Goal: Transaction & Acquisition: Purchase product/service

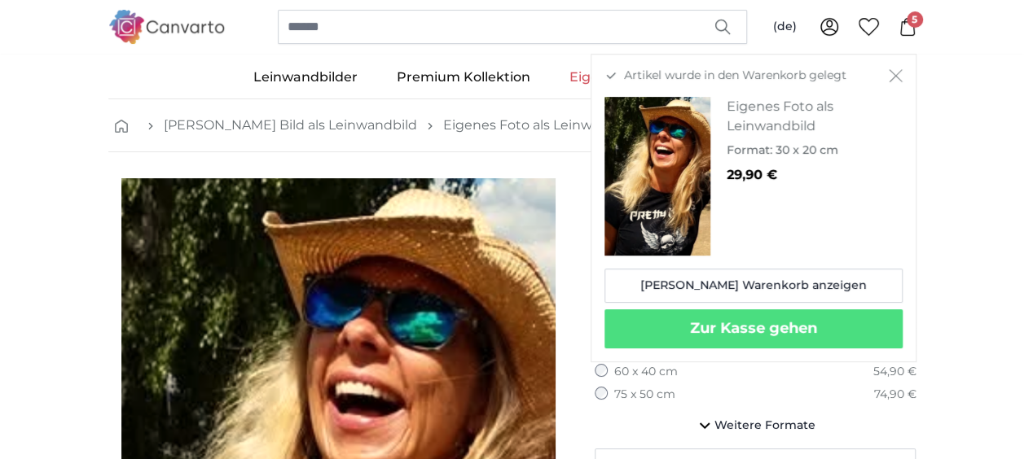
scroll to position [20, 0]
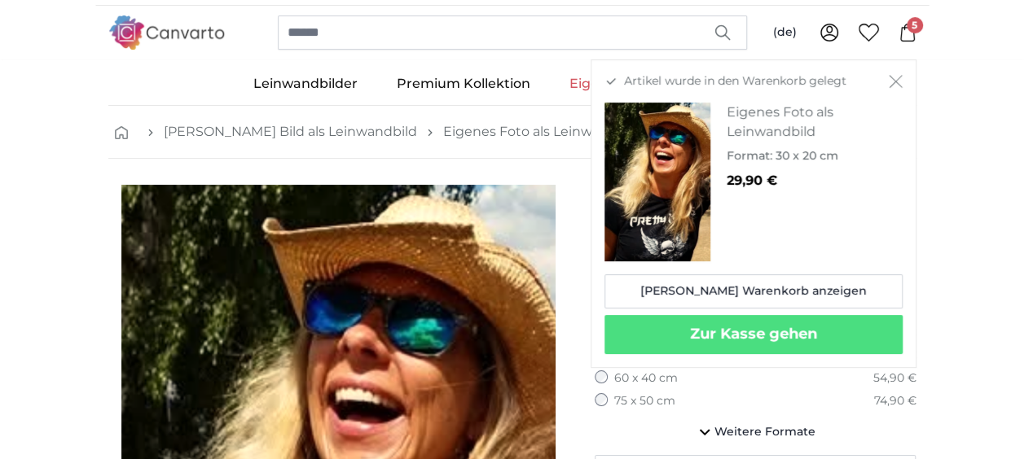
click at [897, 81] on icon "Schließen" at bounding box center [896, 81] width 14 height 13
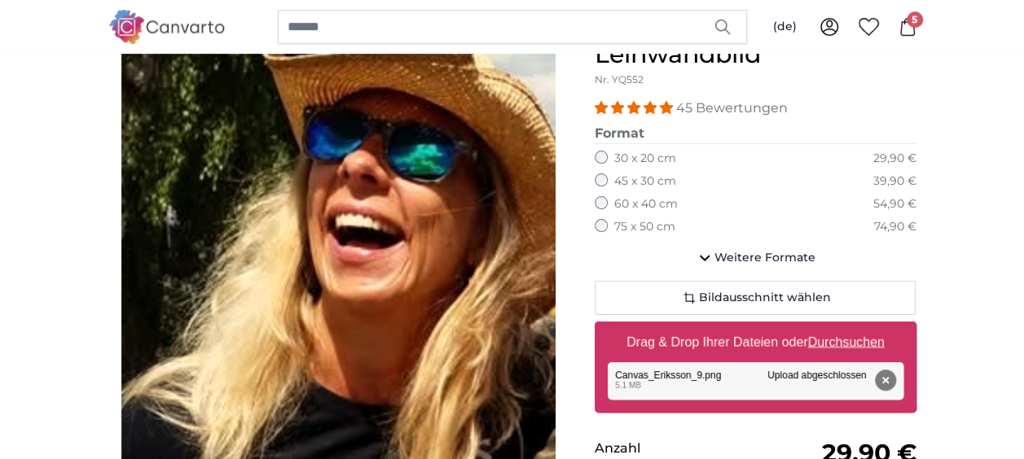
scroll to position [279, 0]
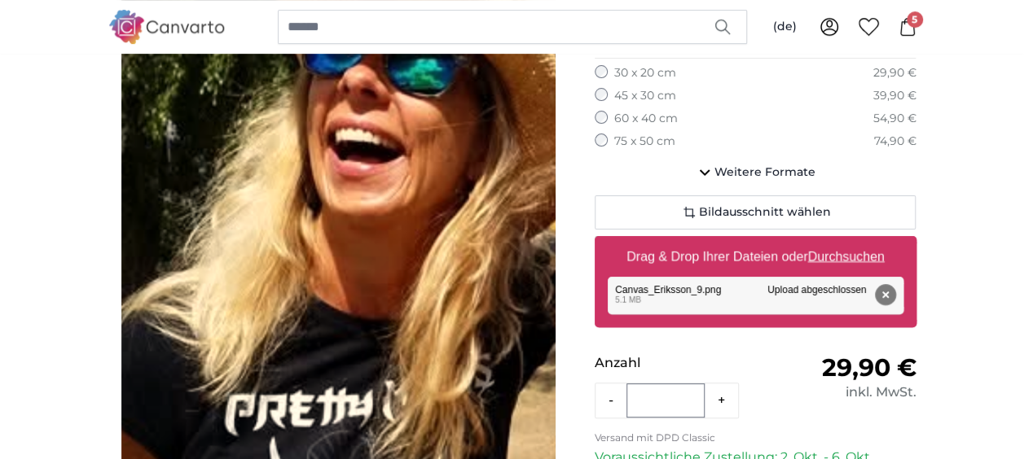
click at [910, 18] on span "5" at bounding box center [914, 19] width 16 height 16
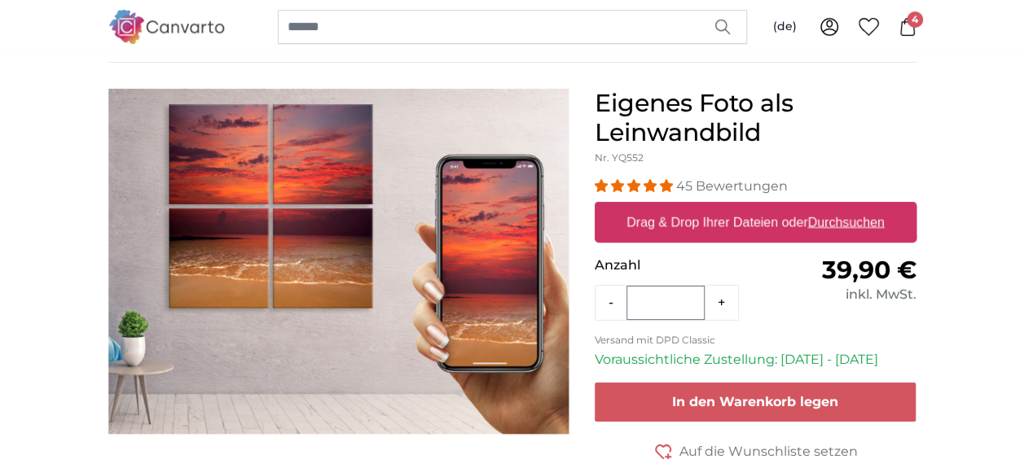
scroll to position [112, 0]
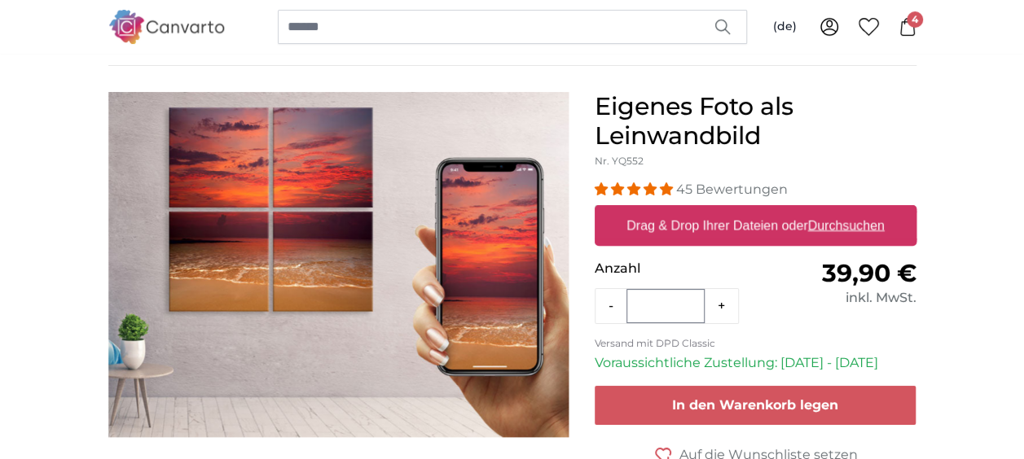
click at [845, 223] on u "Durchsuchen" at bounding box center [845, 225] width 77 height 14
click at [845, 210] on input "Drag & Drop Ihrer Dateien oder Durchsuchen" at bounding box center [756, 207] width 322 height 5
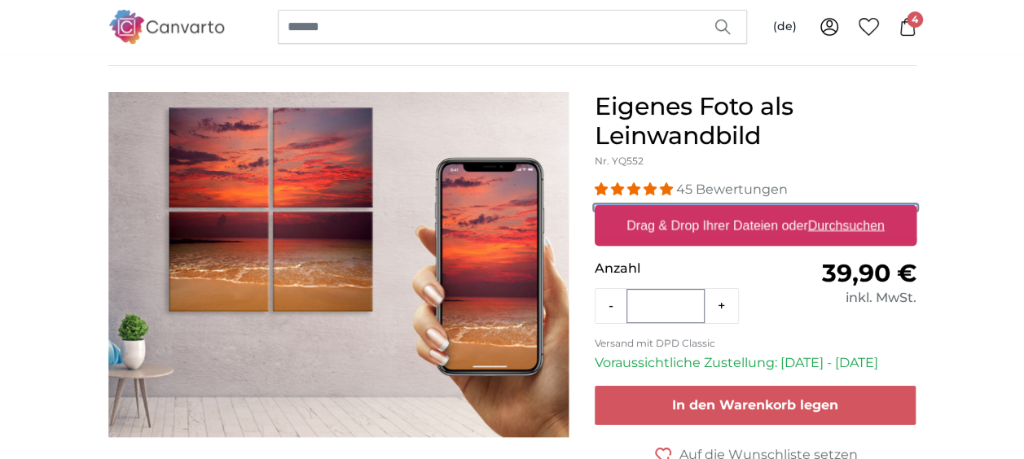
type input "**********"
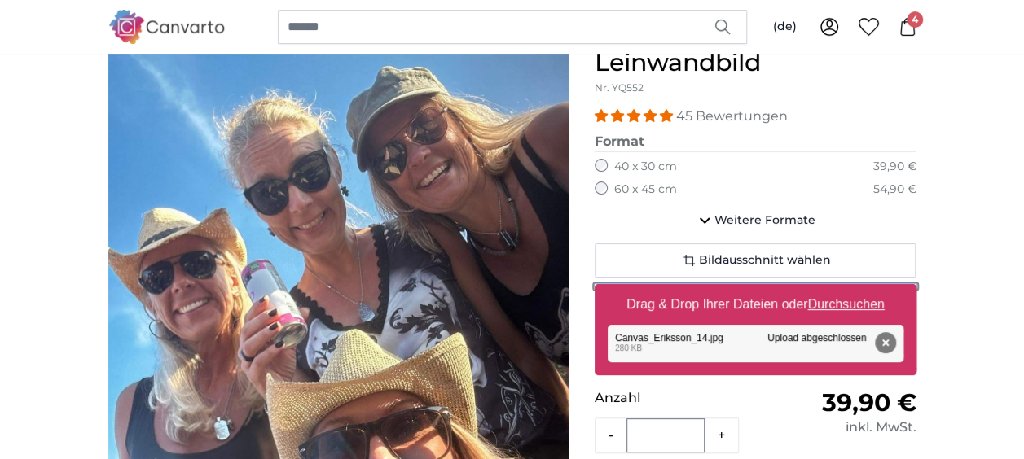
scroll to position [147, 0]
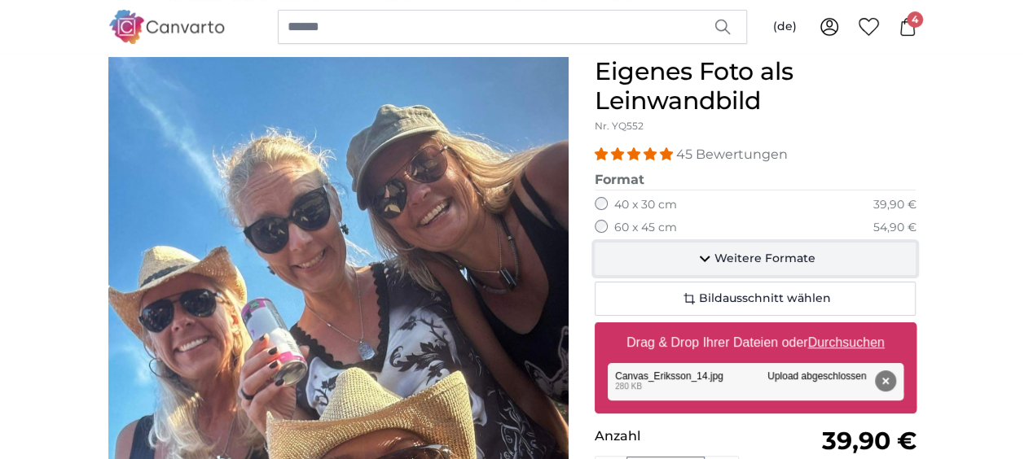
click at [705, 260] on icon "button" at bounding box center [705, 259] width 20 height 20
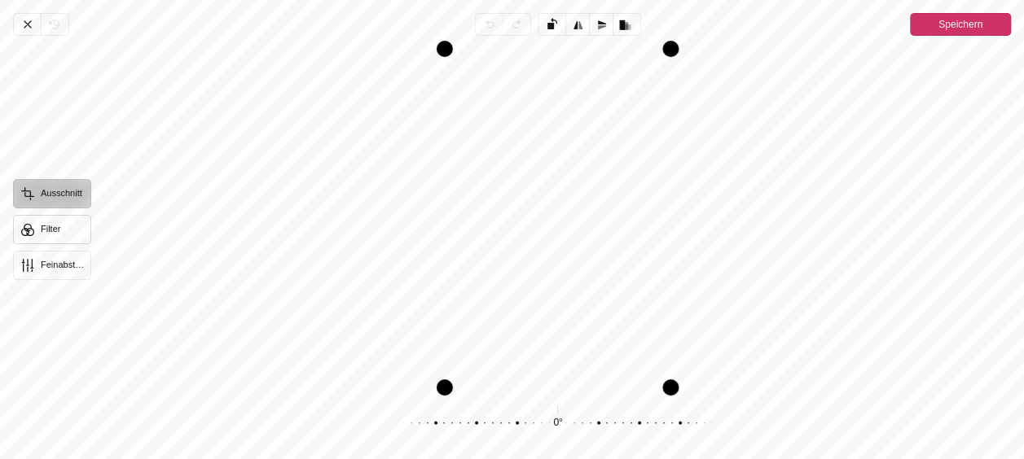
click at [23, 228] on button "Filter" at bounding box center [52, 229] width 78 height 29
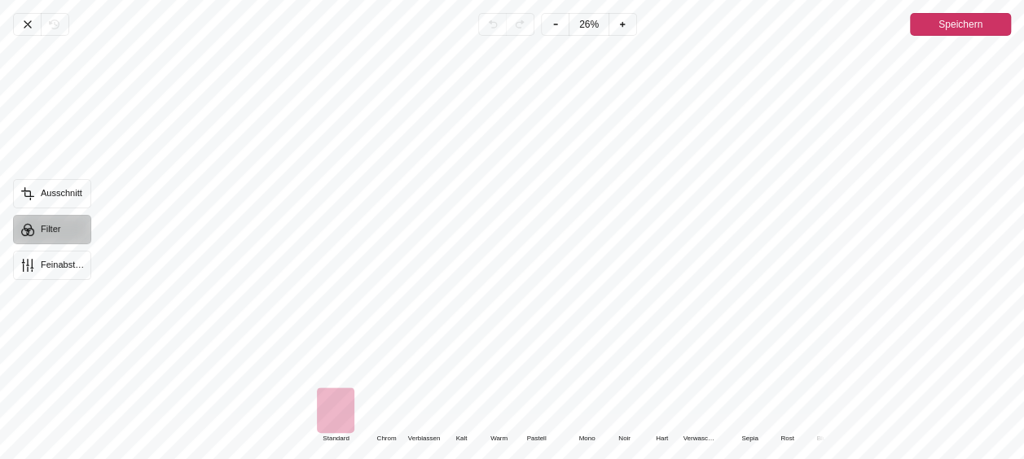
click at [506, 411] on div "Pintura" at bounding box center [498, 411] width 37 height 46
click at [337, 410] on div "Pintura" at bounding box center [335, 411] width 37 height 46
click at [386, 404] on div "Pintura" at bounding box center [385, 411] width 37 height 46
click at [331, 401] on div "Pintura" at bounding box center [335, 411] width 37 height 46
click at [501, 397] on div "Pintura" at bounding box center [498, 411] width 37 height 46
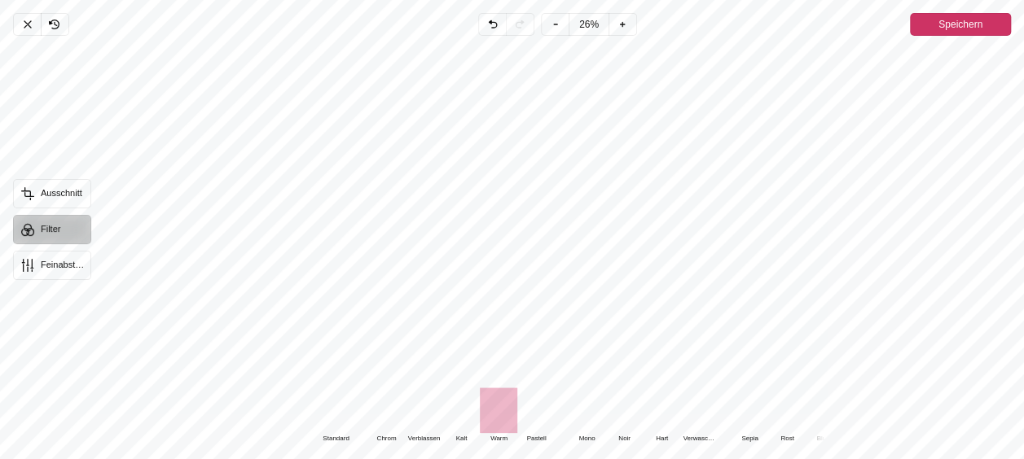
click at [953, 26] on span "Speichern" at bounding box center [960, 25] width 44 height 20
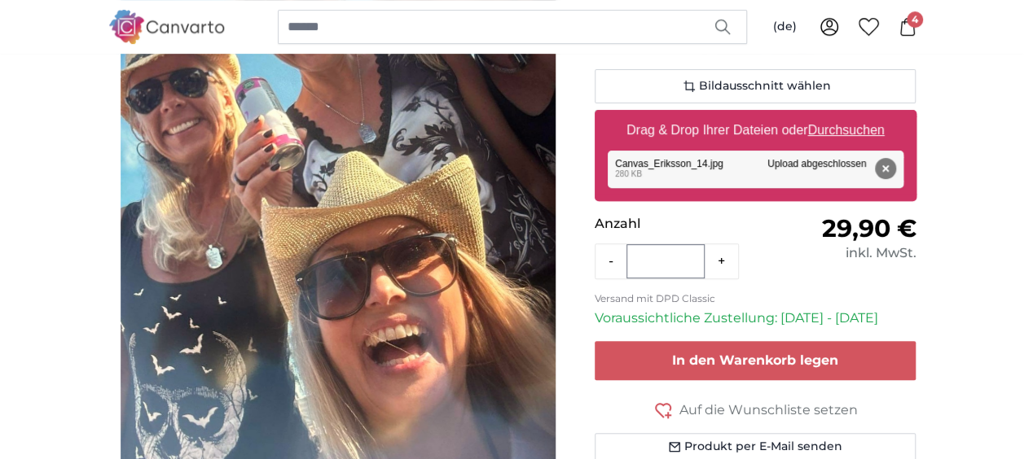
scroll to position [457, 0]
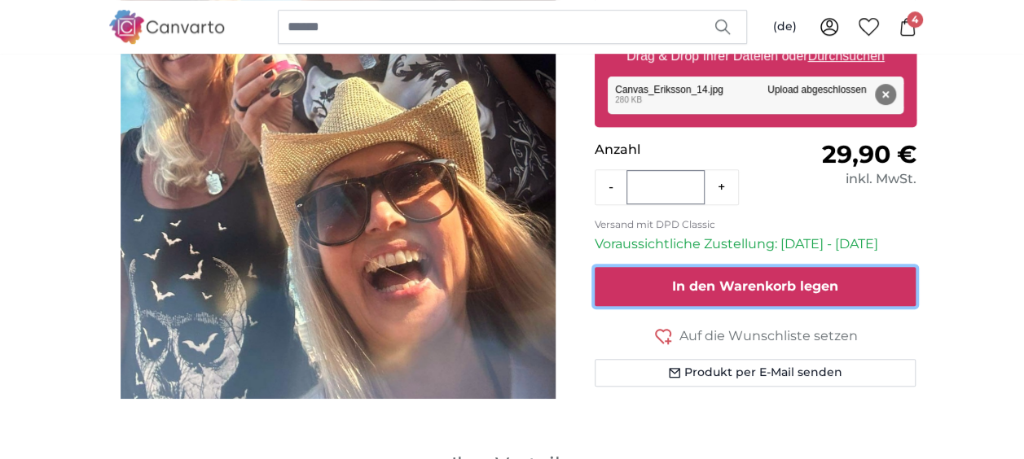
click at [761, 279] on span "In den Warenkorb legen" at bounding box center [755, 286] width 166 height 15
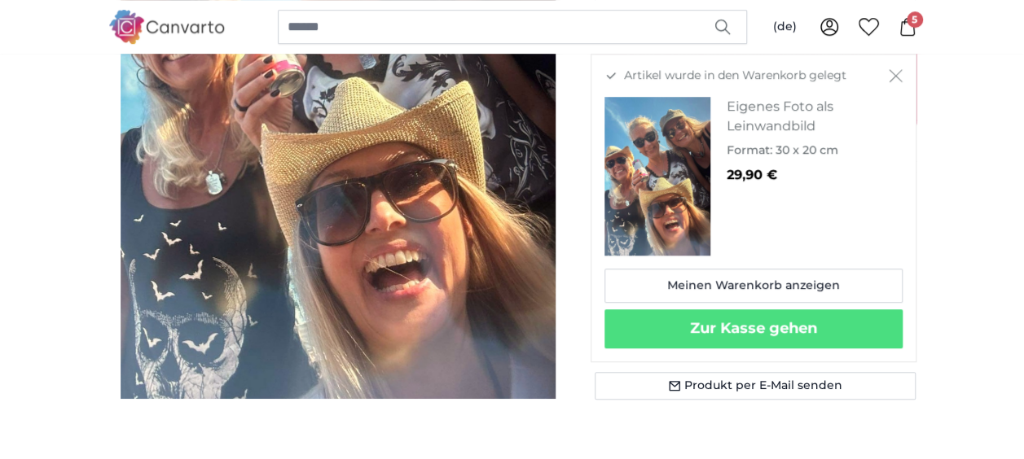
click at [894, 75] on icon "Schließen" at bounding box center [895, 76] width 13 height 13
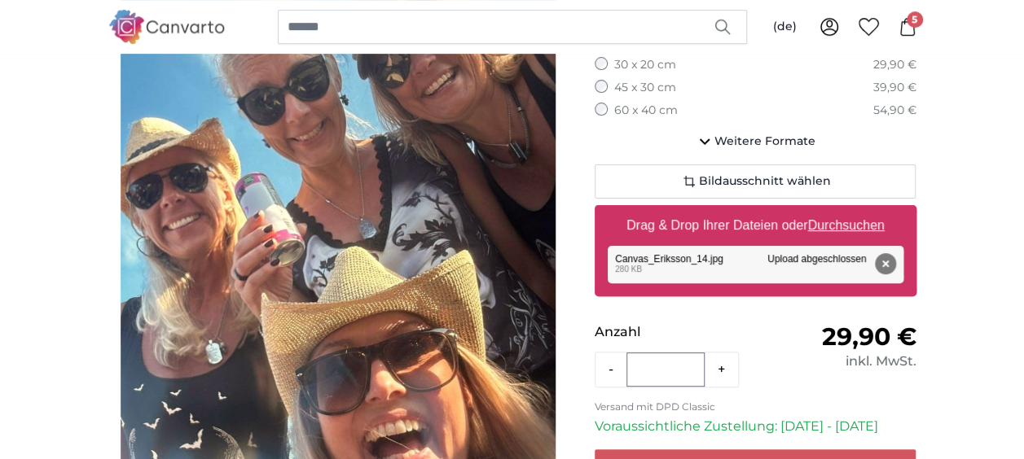
scroll to position [245, 0]
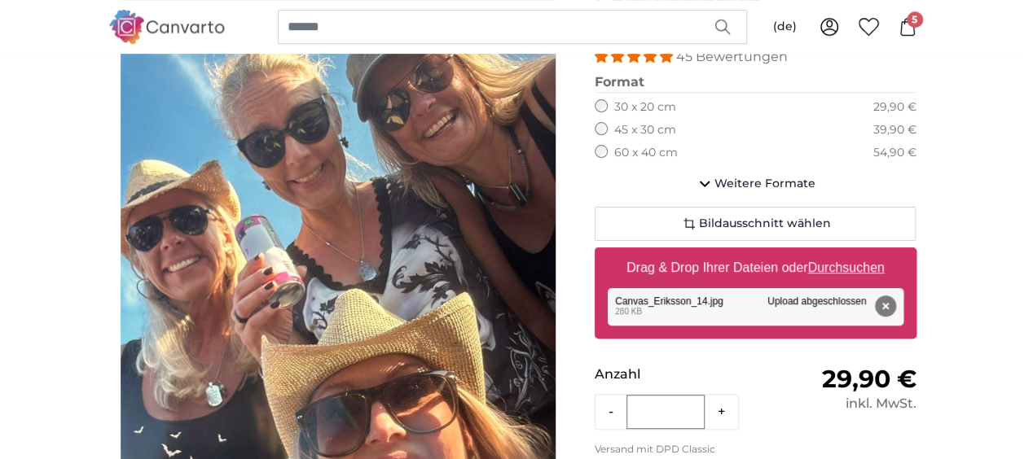
click at [837, 264] on u "Durchsuchen" at bounding box center [845, 268] width 77 height 14
click at [837, 252] on input "Drag & Drop Ihrer Dateien oder Durchsuchen" at bounding box center [756, 250] width 322 height 5
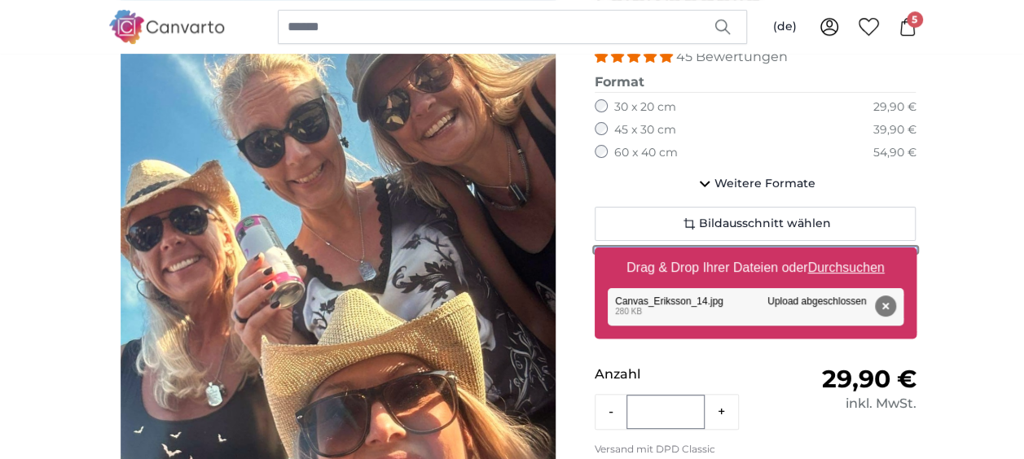
type input "**********"
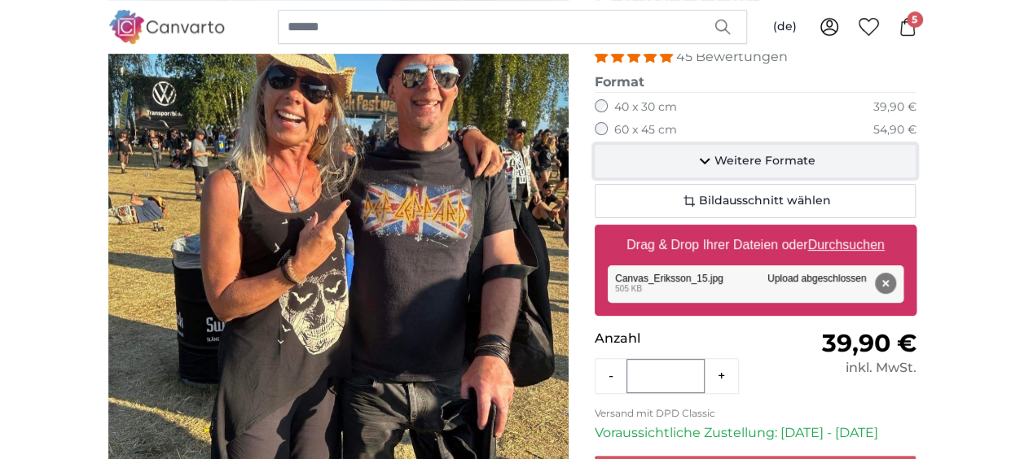
click at [769, 157] on span "Weitere Formate" at bounding box center [764, 161] width 101 height 16
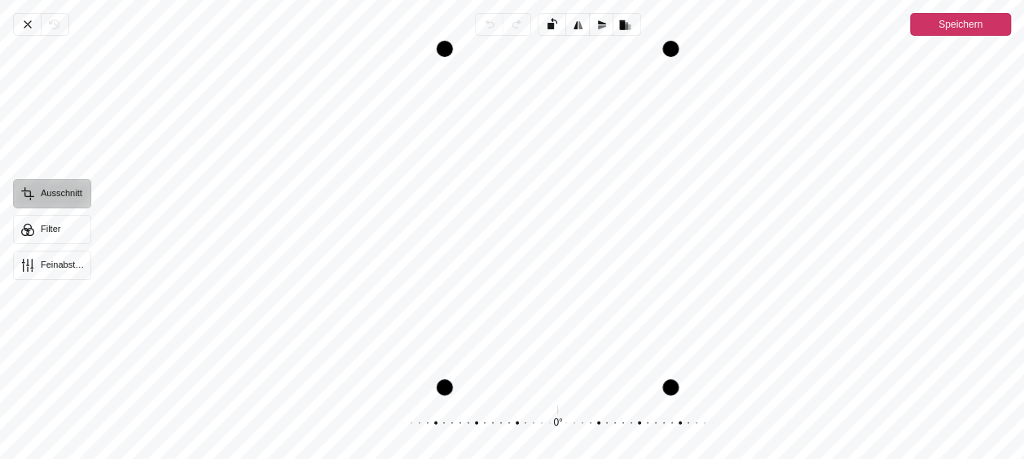
drag, startPoint x: 614, startPoint y: 257, endPoint x: 595, endPoint y: 256, distance: 19.6
click at [595, 256] on div "Pintura" at bounding box center [557, 218] width 906 height 339
click at [46, 233] on button "Filter" at bounding box center [52, 229] width 78 height 29
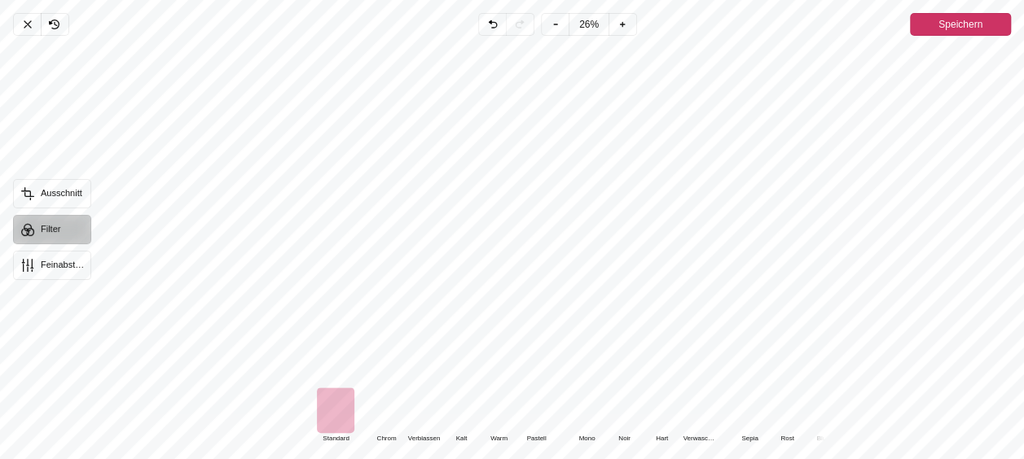
click at [499, 403] on div "Pintura" at bounding box center [498, 411] width 37 height 46
click at [971, 24] on span "Speichern" at bounding box center [960, 25] width 44 height 20
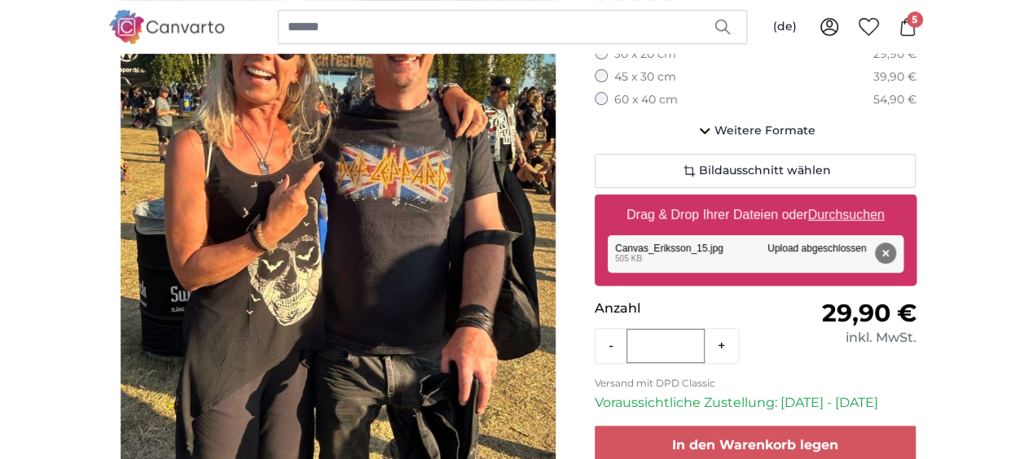
scroll to position [336, 0]
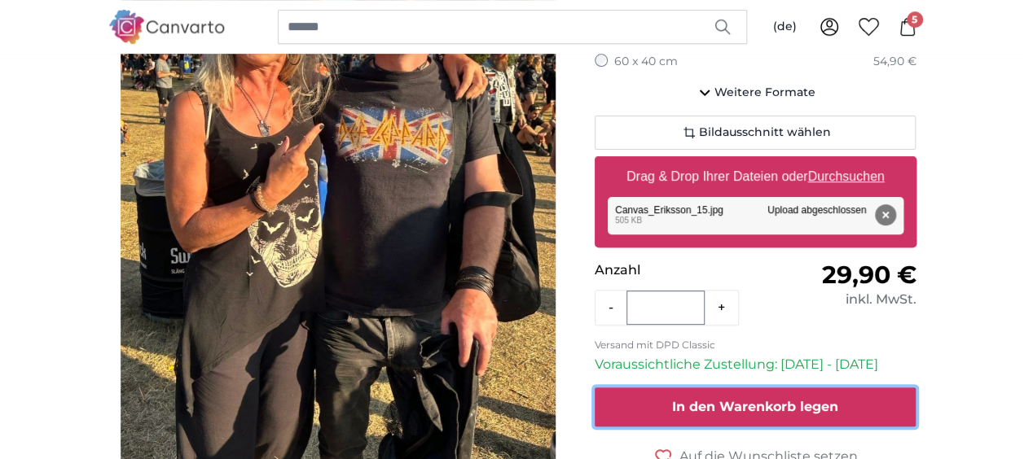
click at [819, 399] on span "In den Warenkorb legen" at bounding box center [755, 406] width 166 height 15
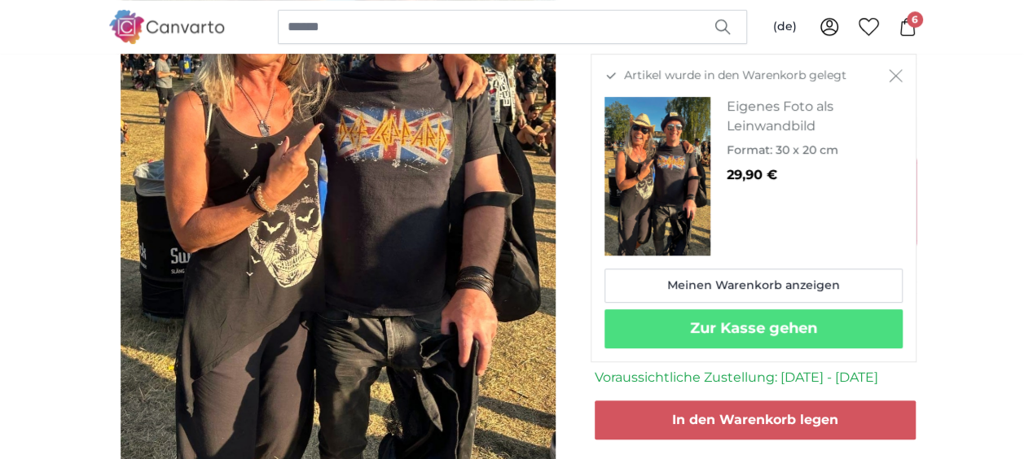
click at [895, 77] on icon "Schließen" at bounding box center [896, 75] width 14 height 13
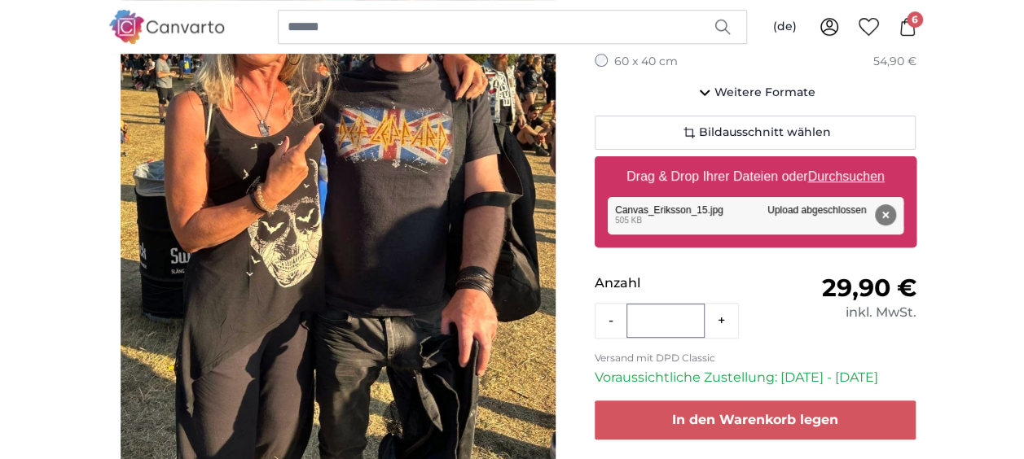
click at [838, 172] on u "Durchsuchen" at bounding box center [845, 176] width 77 height 14
click at [838, 161] on input "Drag & Drop Ihrer Dateien oder Durchsuchen" at bounding box center [756, 158] width 322 height 5
type input "**********"
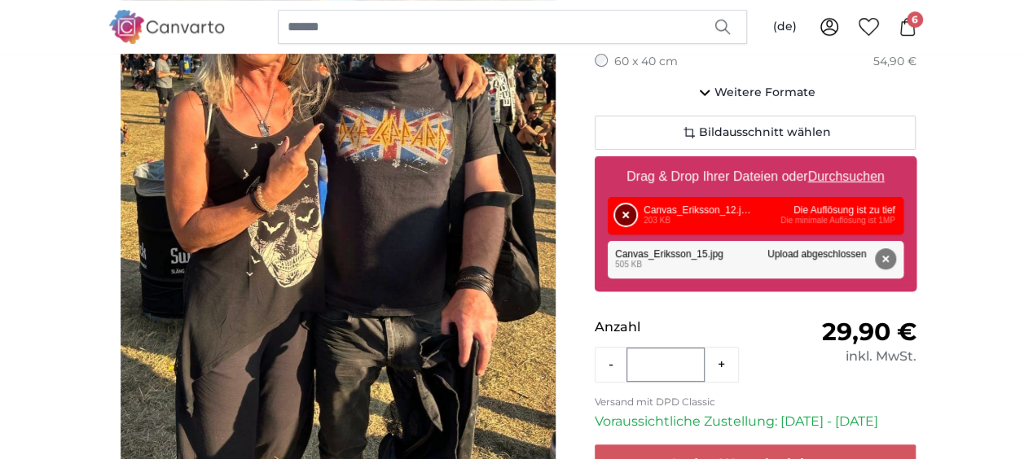
click at [624, 213] on button "Entfernen" at bounding box center [625, 214] width 21 height 21
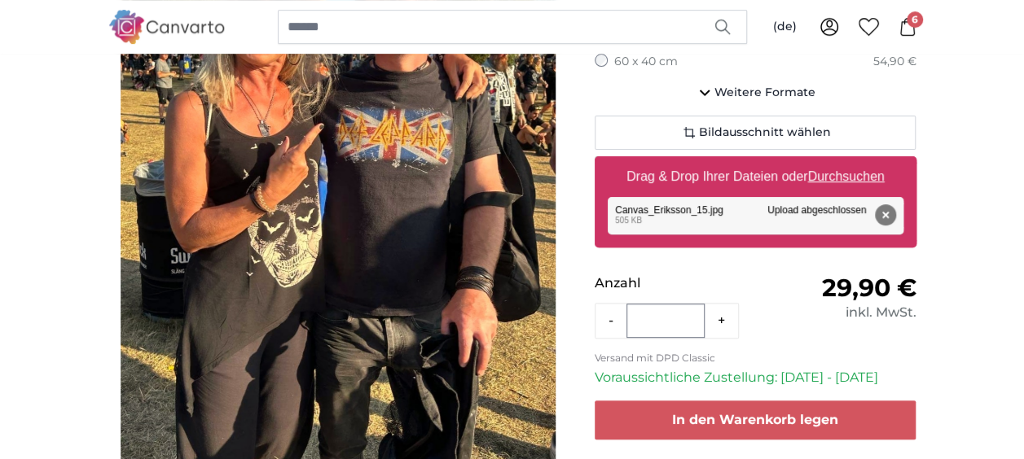
click at [829, 174] on u "Durchsuchen" at bounding box center [845, 176] width 77 height 14
click at [829, 161] on input "Drag & Drop Ihrer Dateien oder Durchsuchen" at bounding box center [756, 158] width 322 height 5
type input "**********"
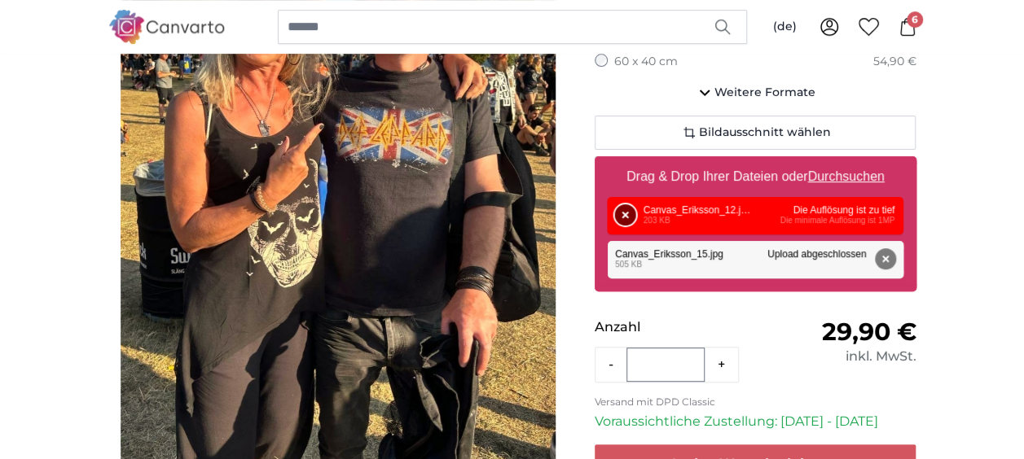
click at [629, 210] on button "Entfernen" at bounding box center [625, 214] width 21 height 21
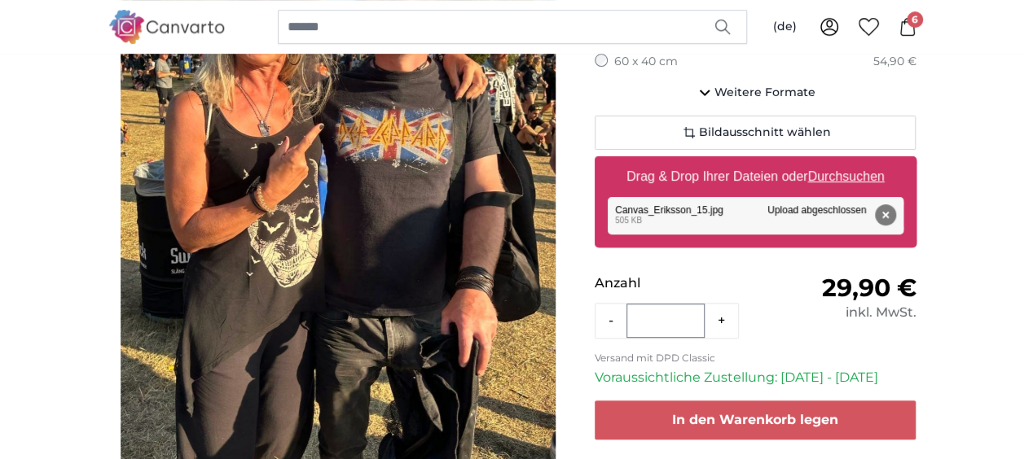
click at [907, 18] on span "6" at bounding box center [914, 19] width 16 height 16
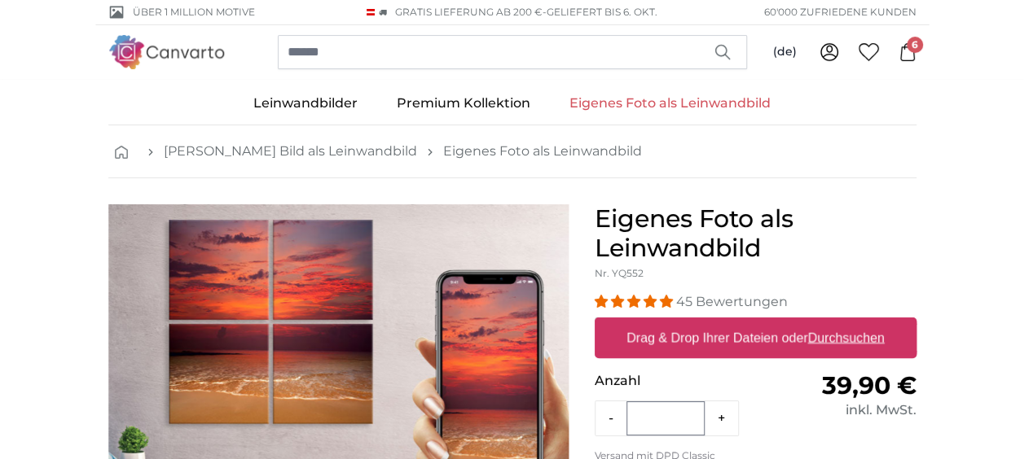
click at [844, 337] on u "Durchsuchen" at bounding box center [845, 338] width 77 height 14
click at [844, 323] on input "Drag & Drop Ihrer Dateien oder Durchsuchen" at bounding box center [756, 320] width 322 height 5
type input "**********"
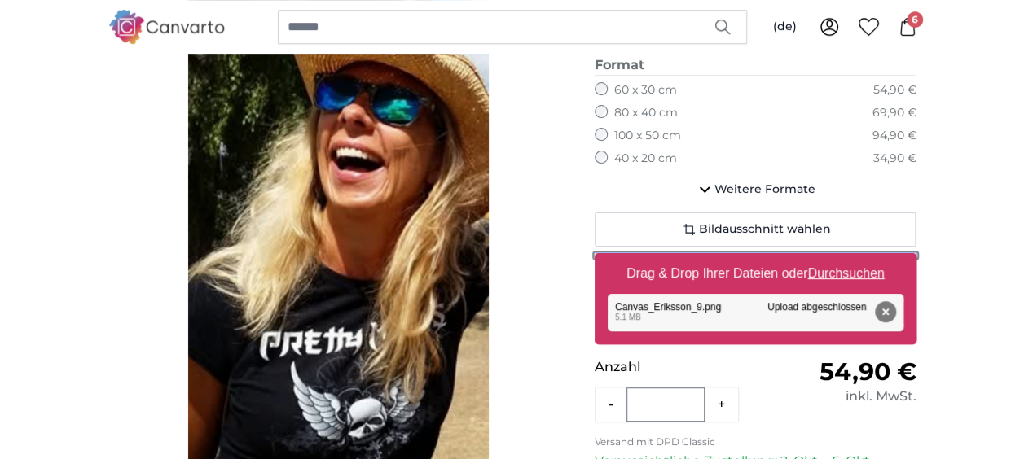
scroll to position [305, 0]
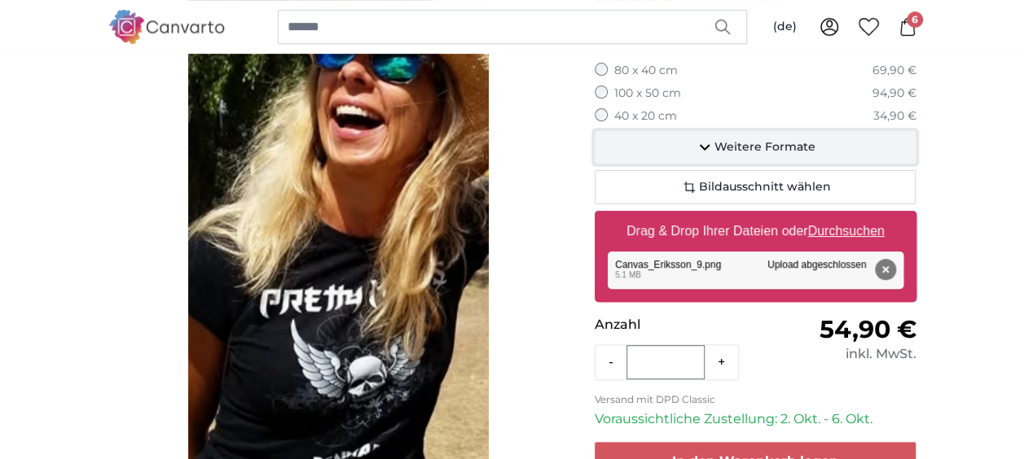
click at [704, 147] on icon "button" at bounding box center [705, 148] width 20 height 20
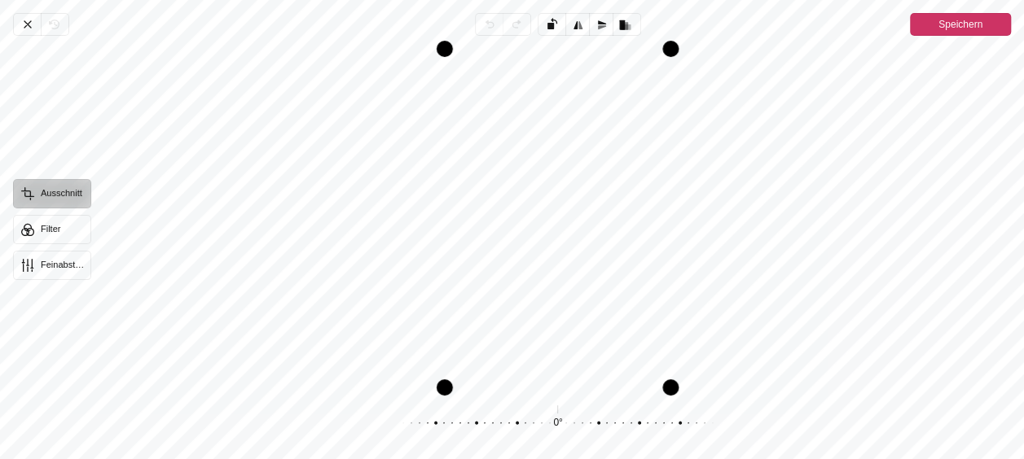
drag, startPoint x: 588, startPoint y: 191, endPoint x: 590, endPoint y: 217, distance: 26.9
click at [590, 217] on div "Pintura" at bounding box center [557, 218] width 906 height 339
click at [54, 225] on button "Filter" at bounding box center [52, 229] width 78 height 29
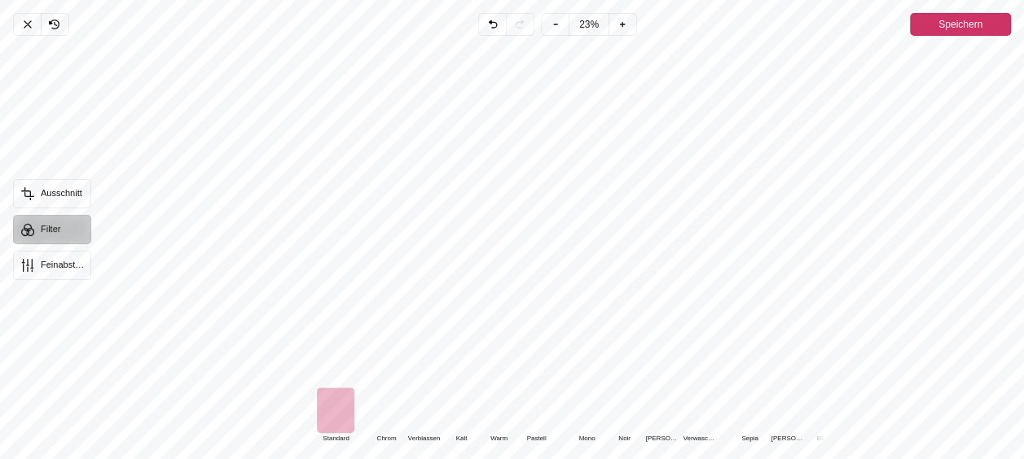
click at [503, 410] on div "Pintura" at bounding box center [498, 411] width 37 height 46
click at [963, 22] on span "Speichern" at bounding box center [960, 25] width 44 height 20
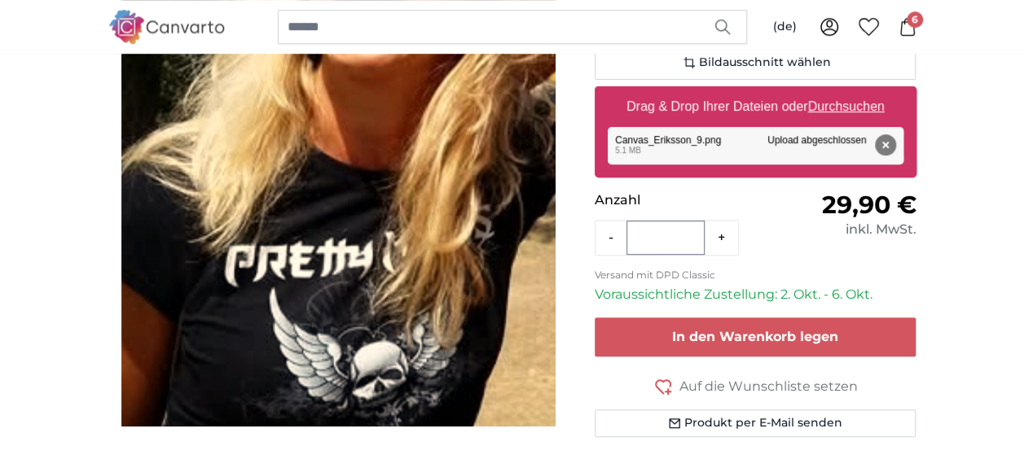
scroll to position [437, 0]
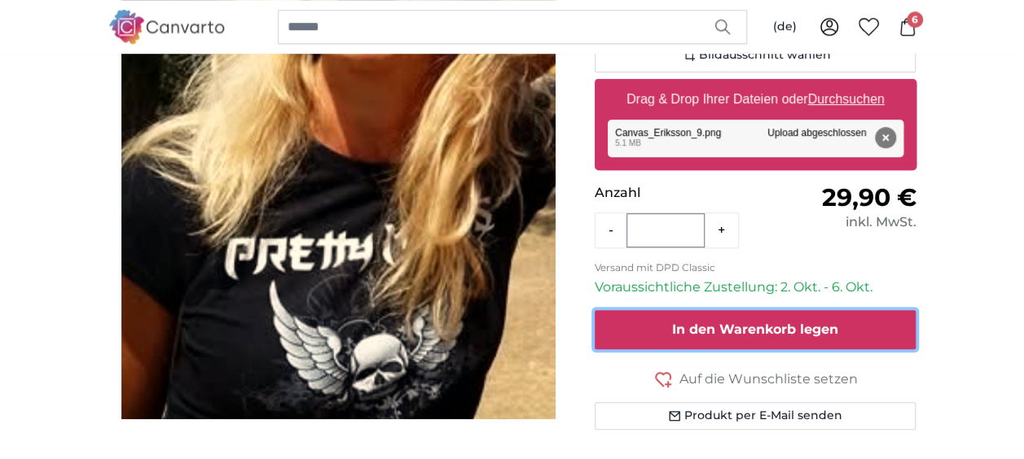
click at [835, 323] on span "In den Warenkorb legen" at bounding box center [755, 329] width 166 height 15
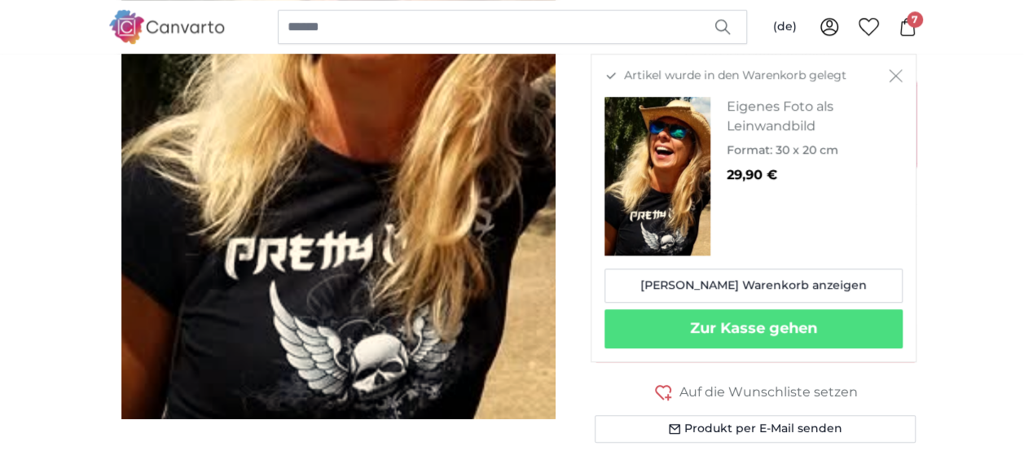
click at [903, 15] on div "(de) Deutsch Nederlands English Français Italiano 0 7" at bounding box center [851, 26] width 130 height 29
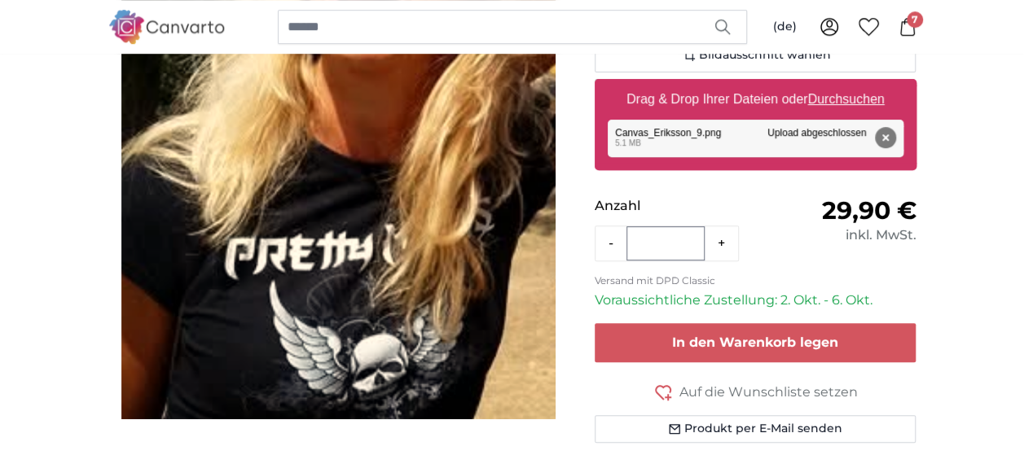
click at [911, 24] on span "7" at bounding box center [914, 19] width 16 height 16
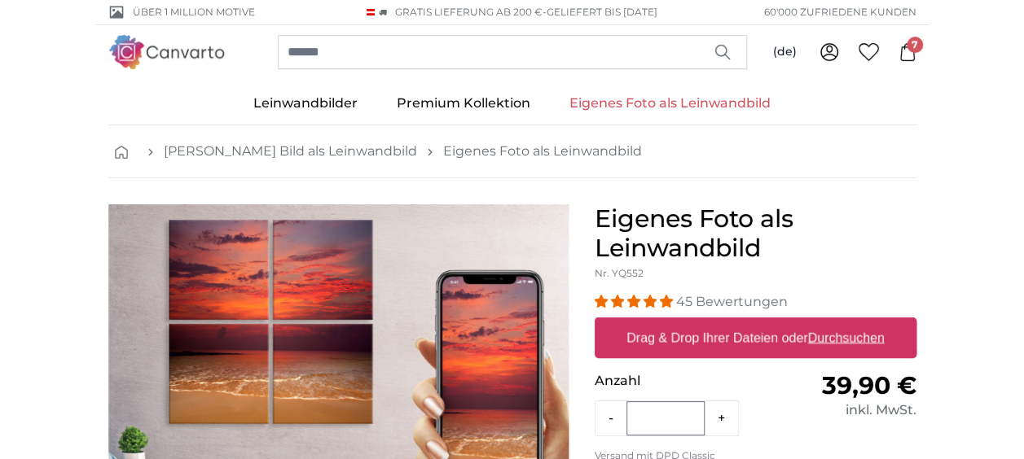
click at [836, 338] on u "Durchsuchen" at bounding box center [845, 338] width 77 height 14
click at [836, 323] on input "Drag & Drop Ihrer Dateien oder Durchsuchen" at bounding box center [756, 320] width 322 height 5
type input "**********"
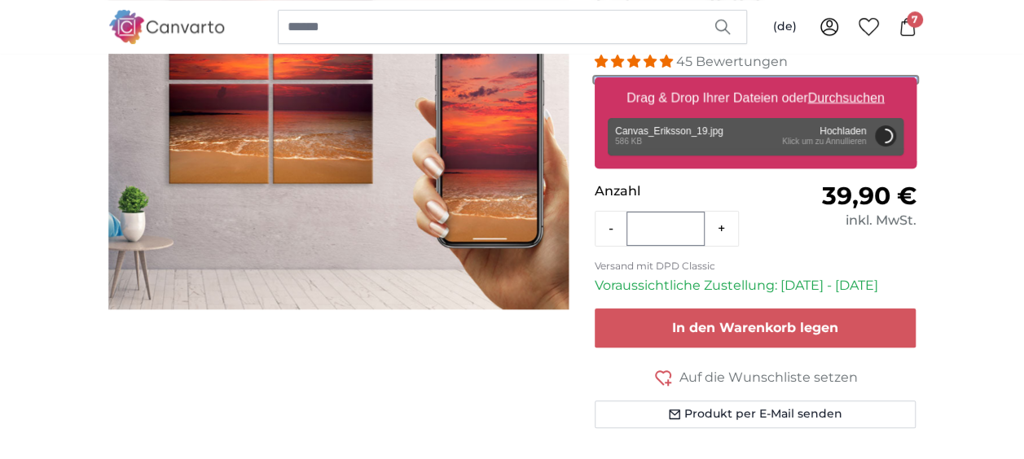
scroll to position [181, 0]
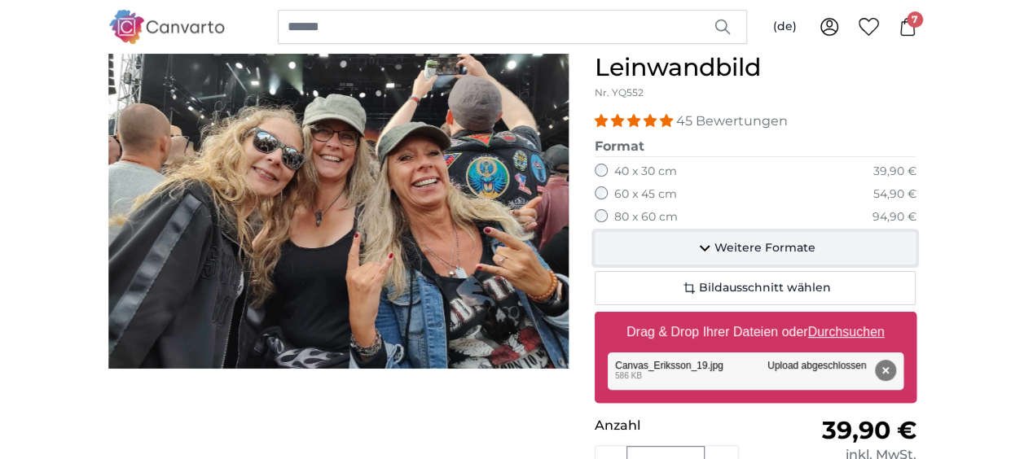
click at [744, 241] on span "Weitere Formate" at bounding box center [764, 248] width 101 height 16
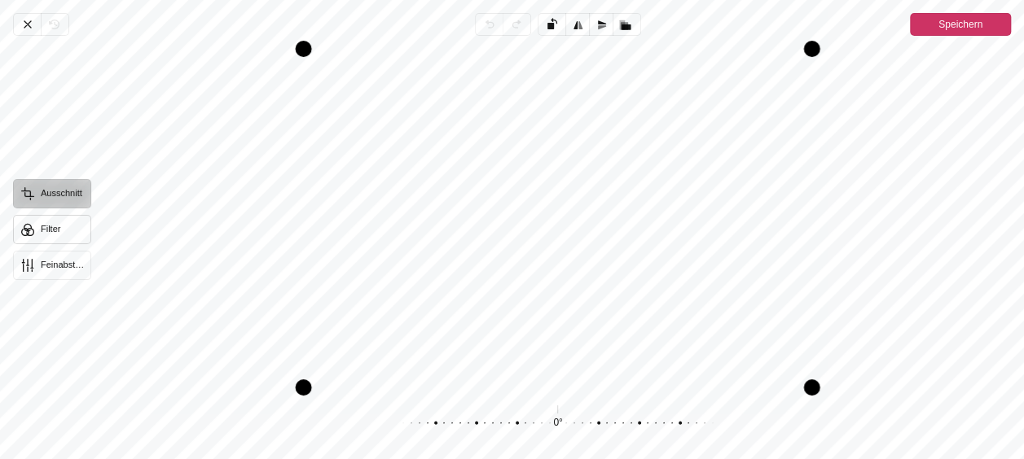
click at [46, 225] on button "Filter" at bounding box center [52, 229] width 78 height 29
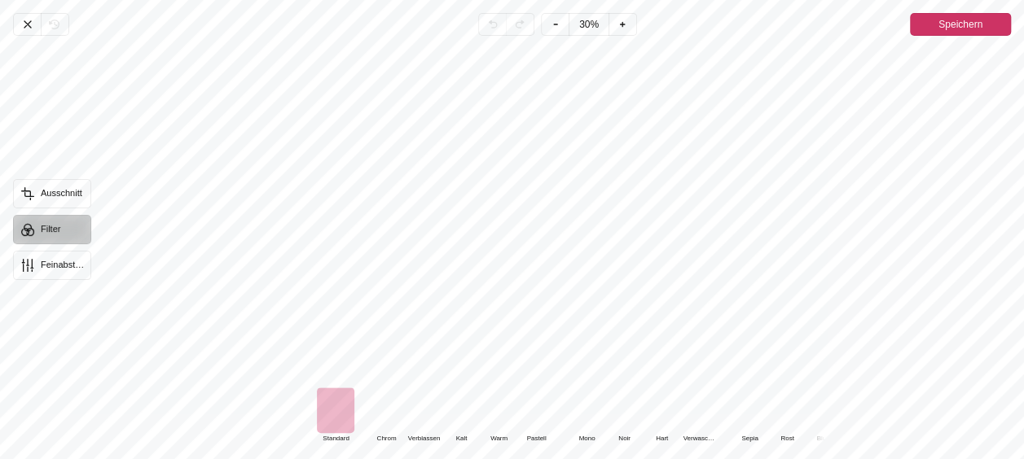
click at [496, 417] on div "Pintura" at bounding box center [498, 411] width 37 height 46
click at [957, 23] on span "Speichern" at bounding box center [960, 25] width 44 height 20
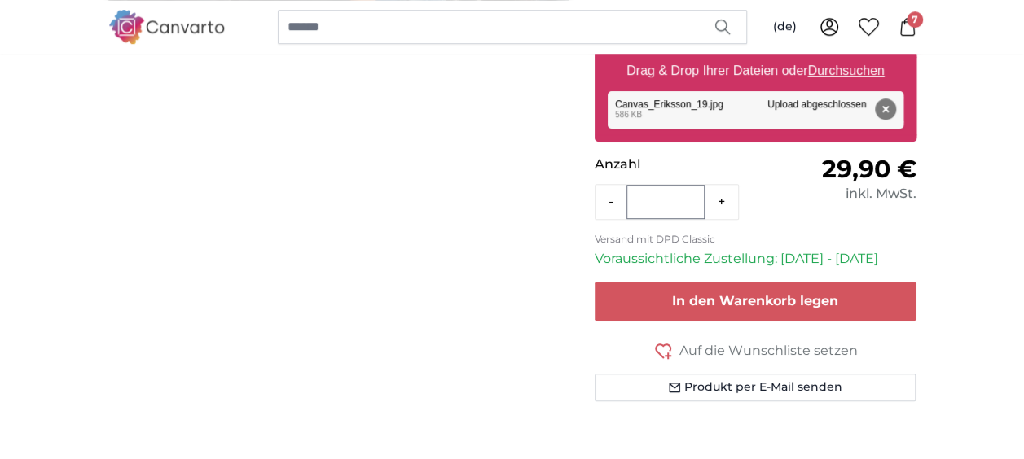
scroll to position [524, 0]
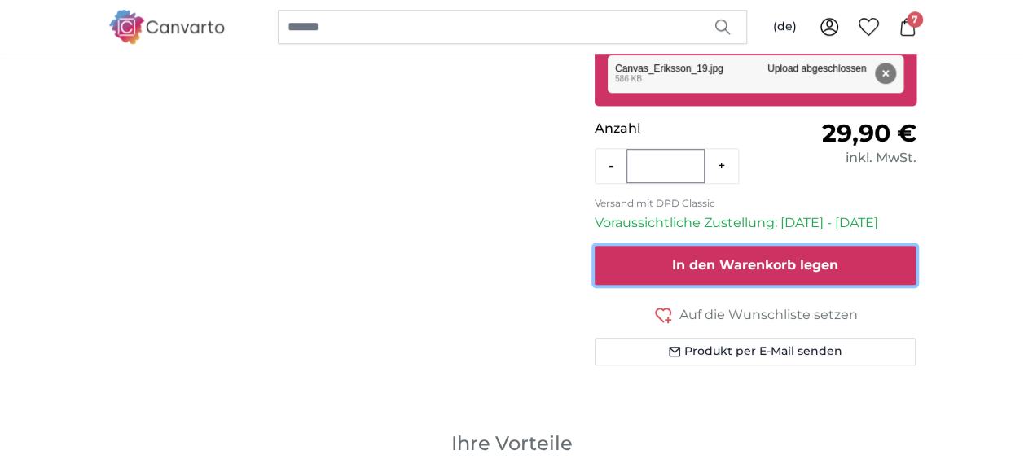
click at [756, 257] on span "In den Warenkorb legen" at bounding box center [755, 264] width 166 height 15
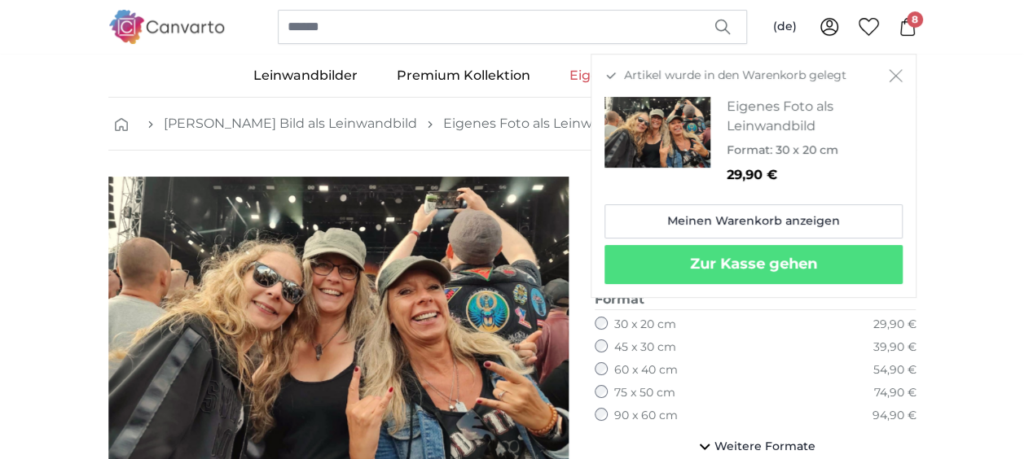
scroll to position [35, 0]
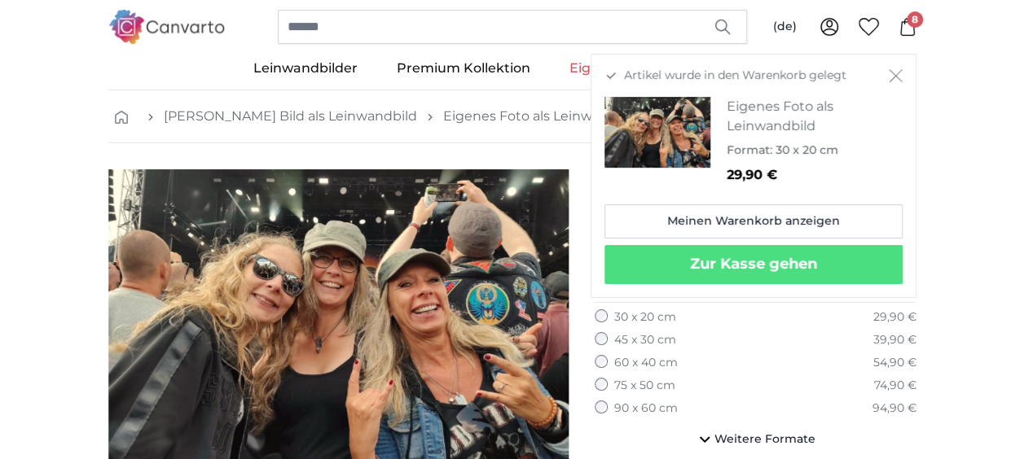
click at [894, 72] on icon "Schließen" at bounding box center [896, 75] width 14 height 13
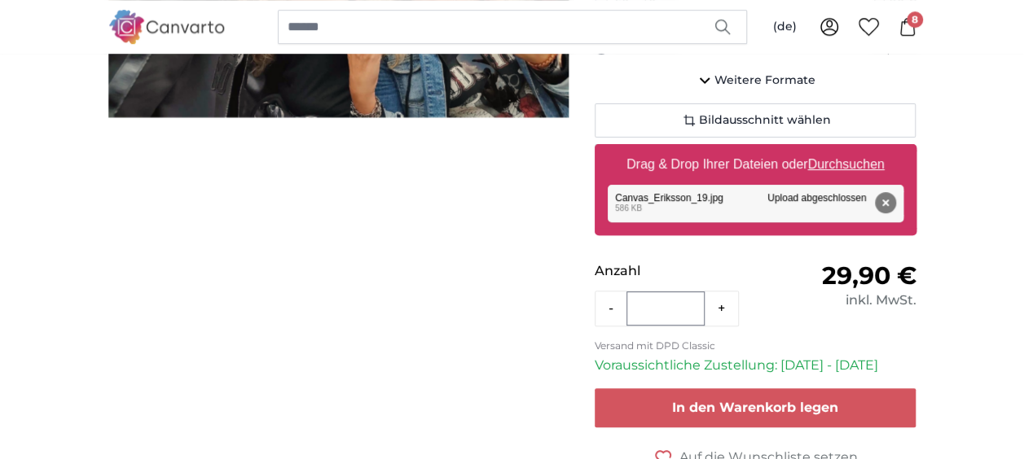
scroll to position [412, 0]
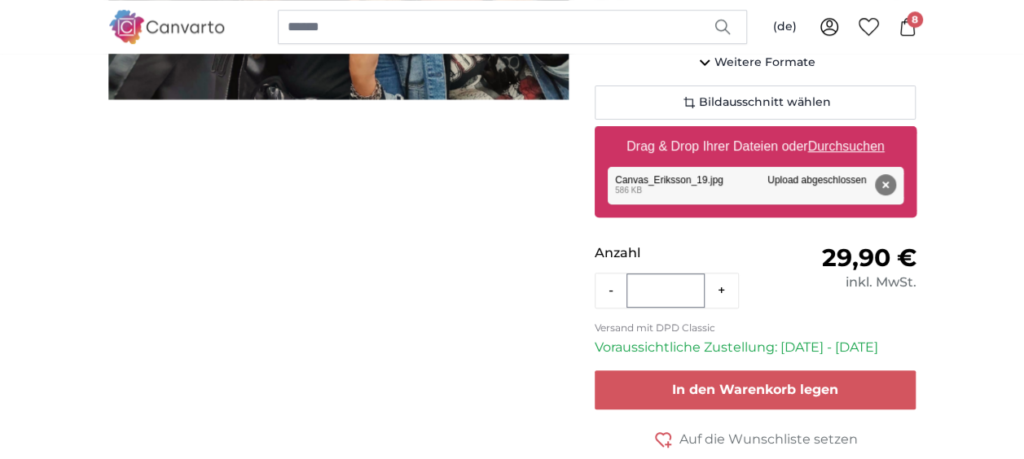
click at [845, 142] on u "Durchsuchen" at bounding box center [845, 146] width 77 height 14
click at [845, 131] on input "Drag & Drop Ihrer Dateien oder Durchsuchen" at bounding box center [756, 128] width 322 height 5
type input "**********"
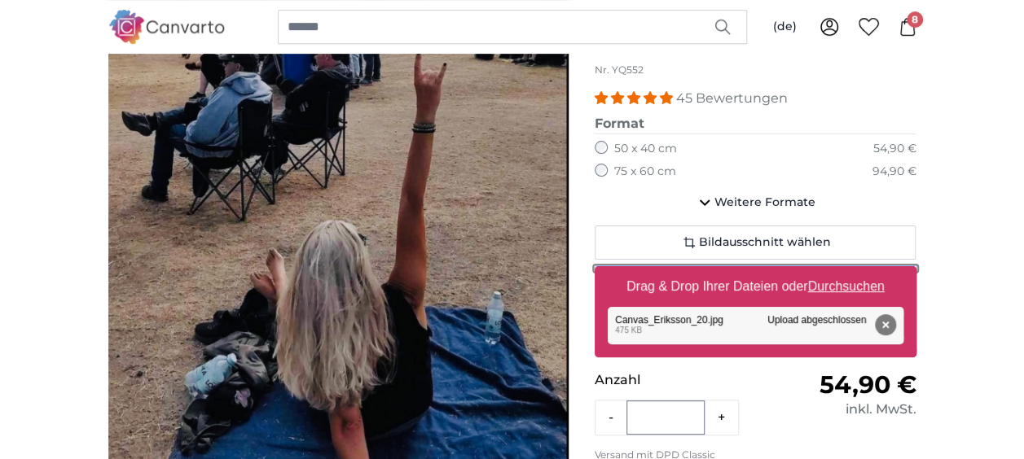
scroll to position [210, 0]
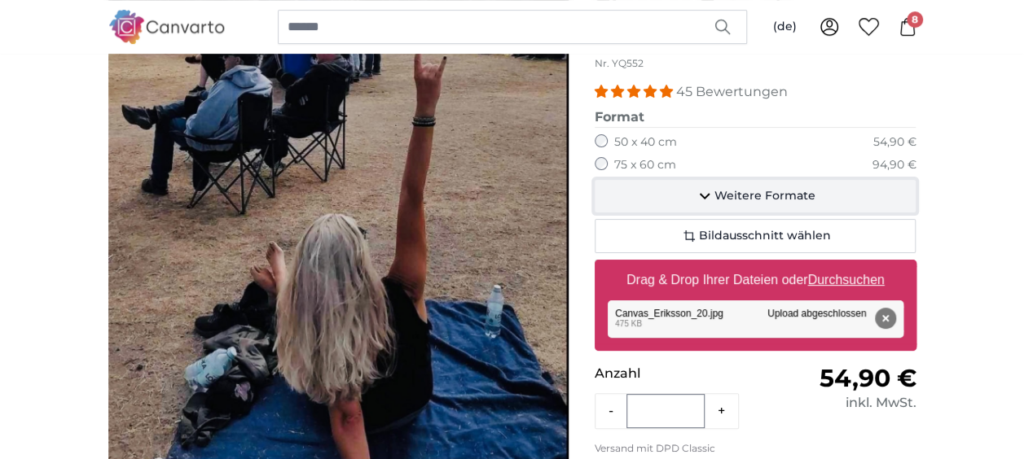
click at [702, 195] on icon "button" at bounding box center [705, 196] width 20 height 20
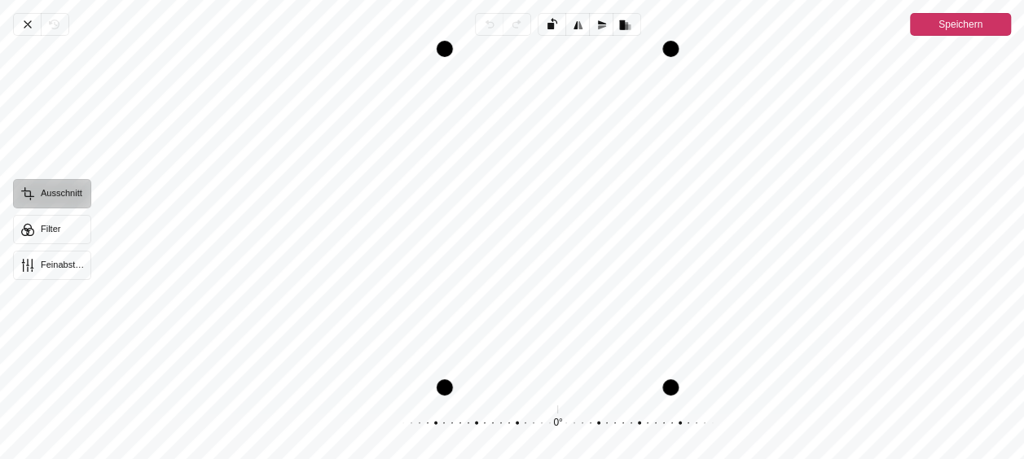
click at [572, 206] on div "Pintura" at bounding box center [557, 218] width 906 height 339
click at [38, 234] on button "Filter" at bounding box center [52, 229] width 78 height 29
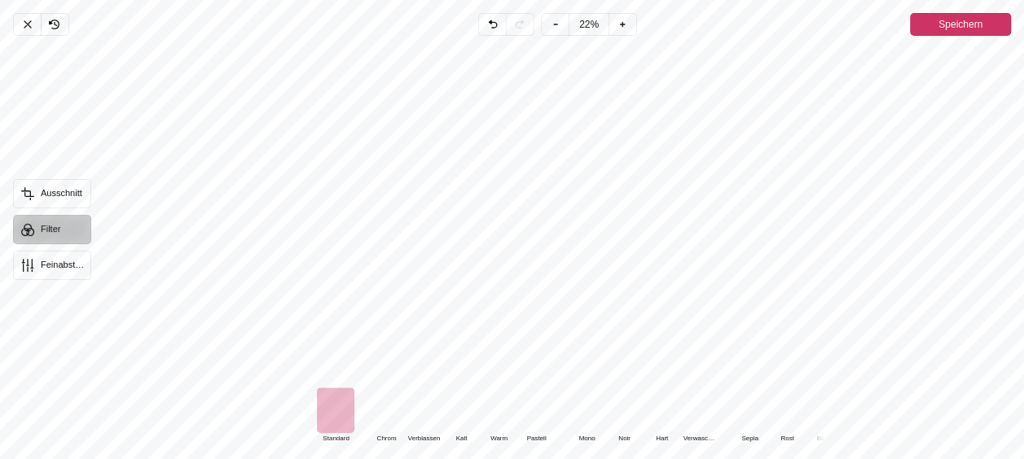
click at [494, 410] on div "Pintura" at bounding box center [498, 411] width 37 height 46
click at [956, 23] on span "Speichern" at bounding box center [960, 25] width 44 height 20
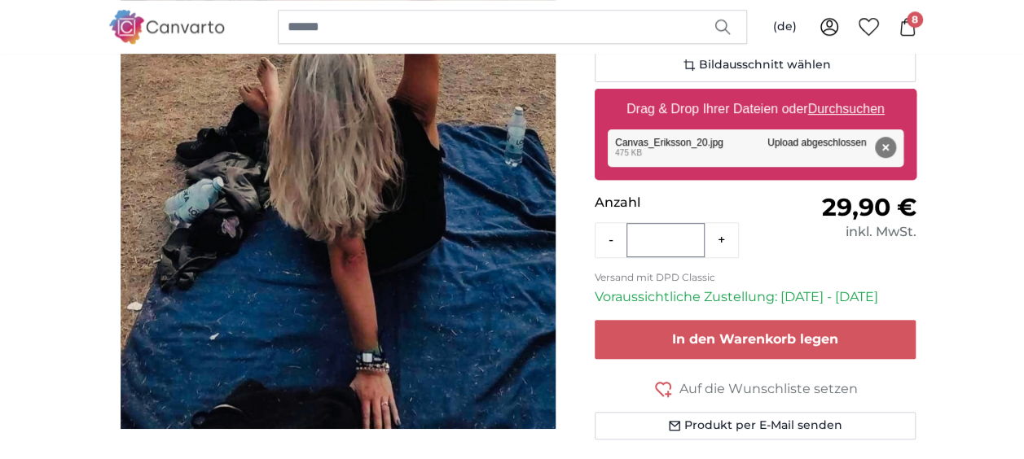
scroll to position [433, 0]
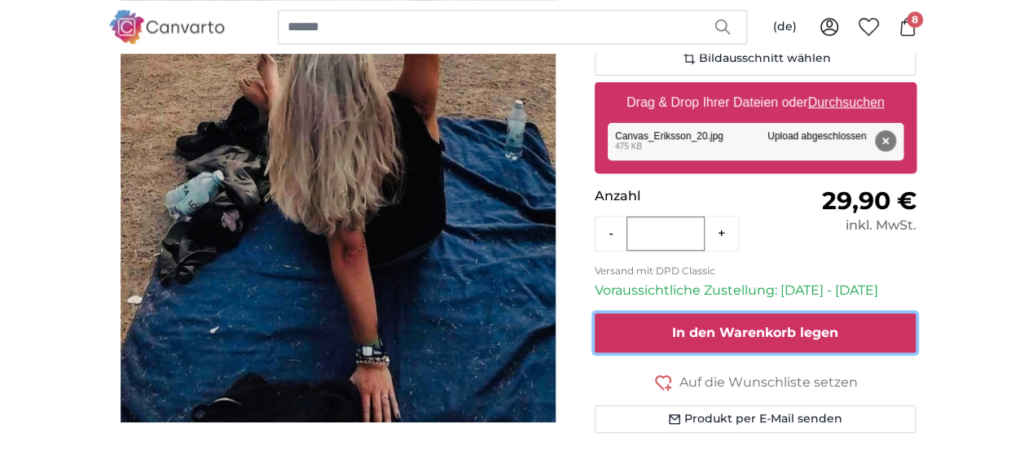
click at [753, 331] on span "In den Warenkorb legen" at bounding box center [755, 332] width 166 height 15
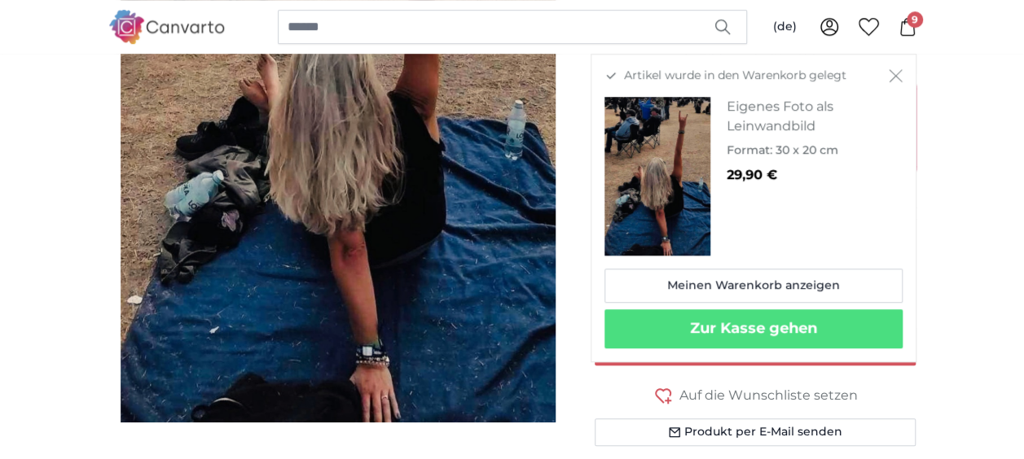
click at [891, 70] on icon "Schließen" at bounding box center [896, 75] width 14 height 13
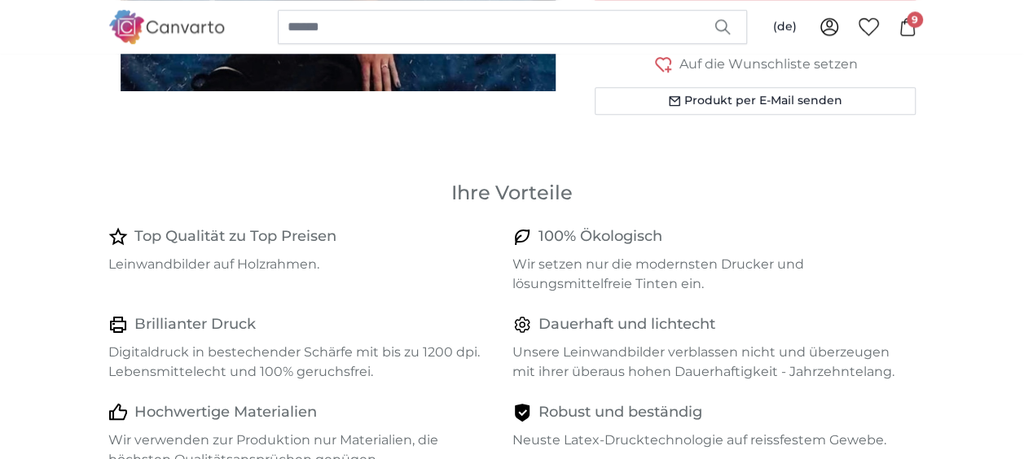
scroll to position [0, 0]
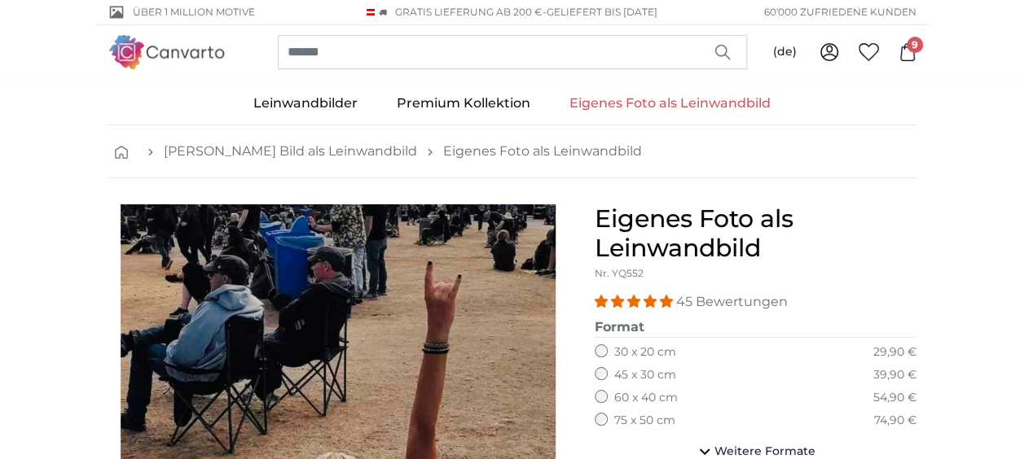
click at [909, 42] on span "9" at bounding box center [914, 45] width 16 height 16
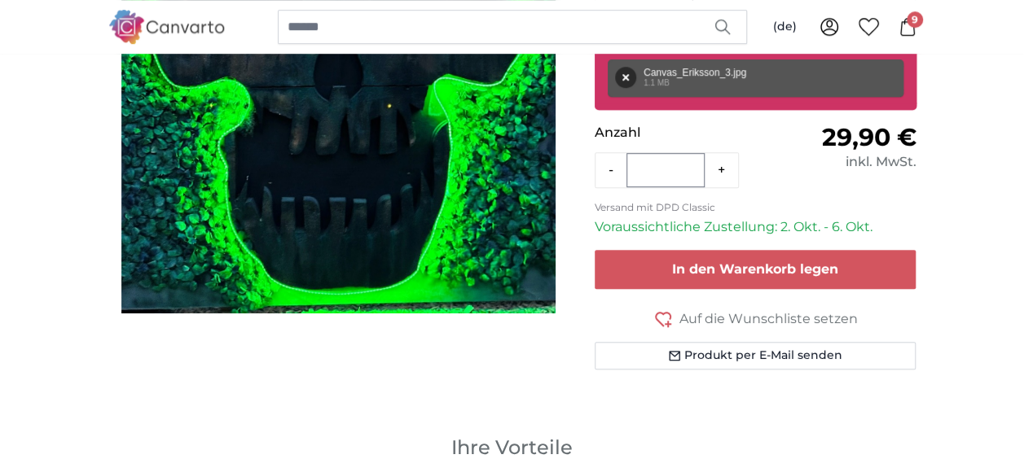
scroll to position [275, 0]
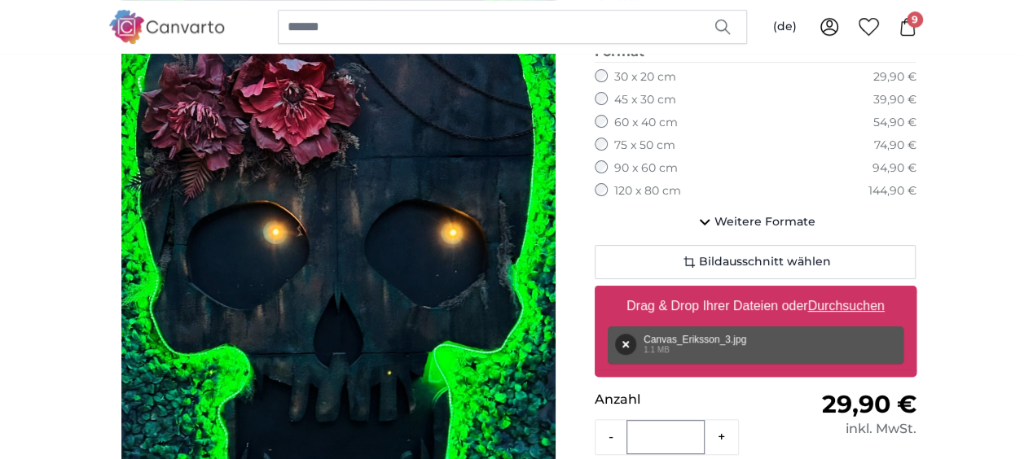
click at [395, 222] on img "1 of 1" at bounding box center [338, 255] width 434 height 652
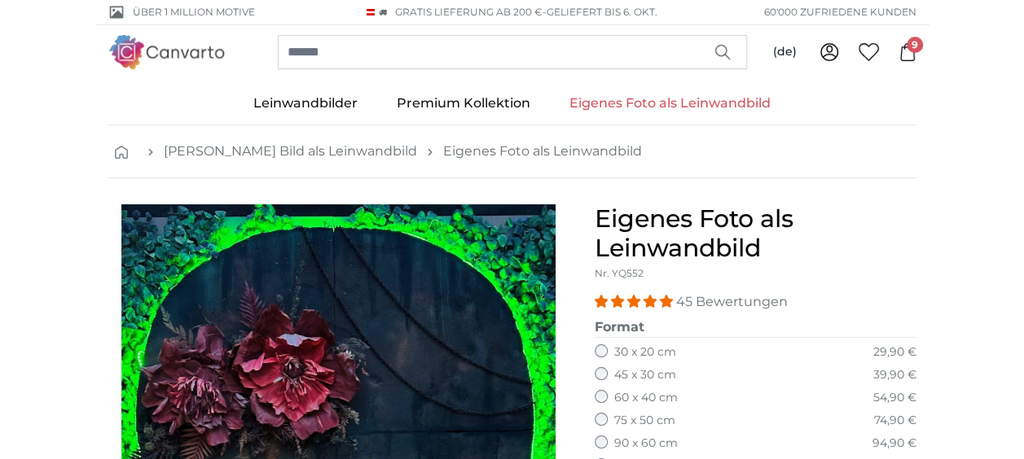
click at [912, 39] on span "9" at bounding box center [914, 45] width 16 height 16
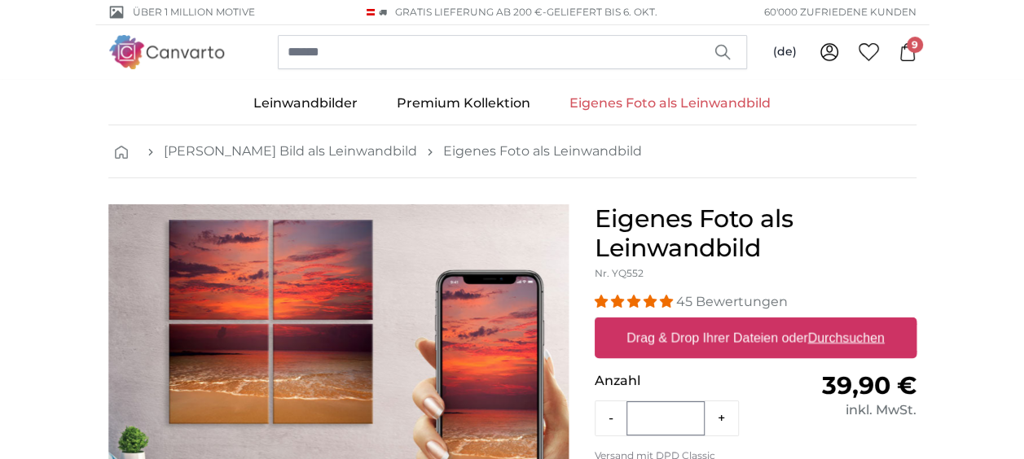
click at [858, 340] on u "Durchsuchen" at bounding box center [845, 338] width 77 height 14
click at [858, 323] on input "Drag & Drop Ihrer Dateien oder Durchsuchen" at bounding box center [756, 320] width 322 height 5
type input "**********"
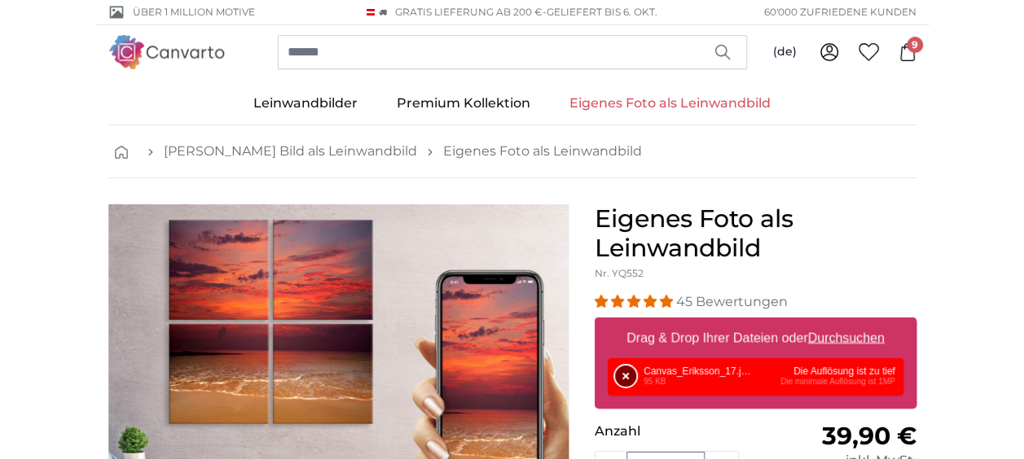
click at [623, 366] on button "Entfernen" at bounding box center [625, 376] width 21 height 21
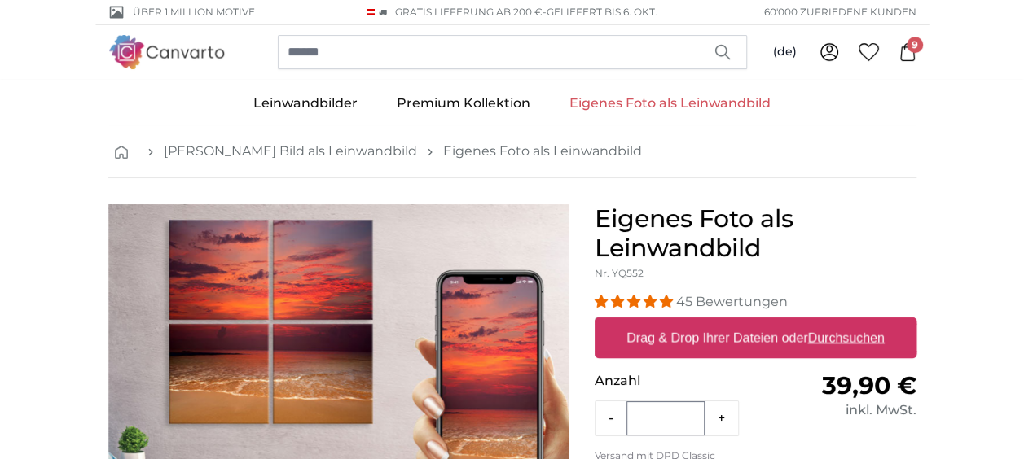
click at [910, 42] on span "9" at bounding box center [914, 45] width 16 height 16
click at [858, 335] on u "Durchsuchen" at bounding box center [845, 338] width 77 height 14
click at [858, 323] on input "Drag & Drop Ihrer Dateien oder Durchsuchen" at bounding box center [756, 320] width 322 height 5
type input "**********"
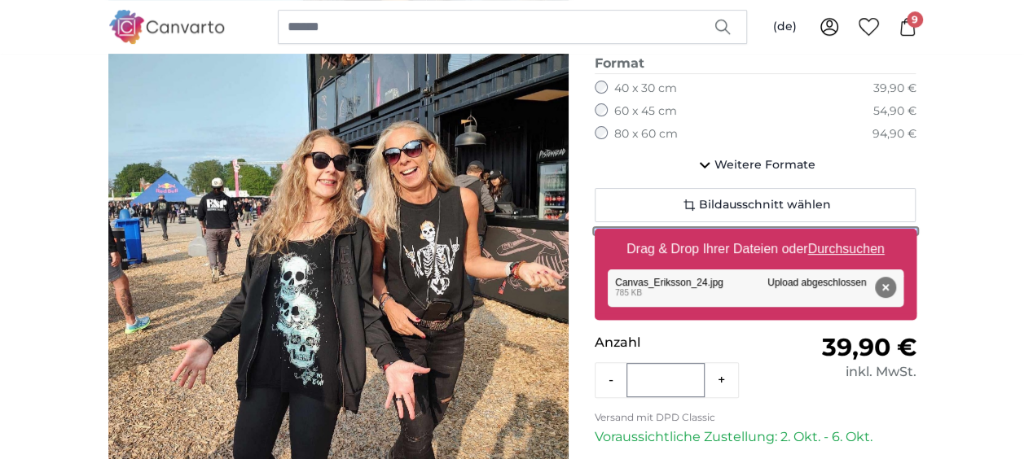
scroll to position [169, 0]
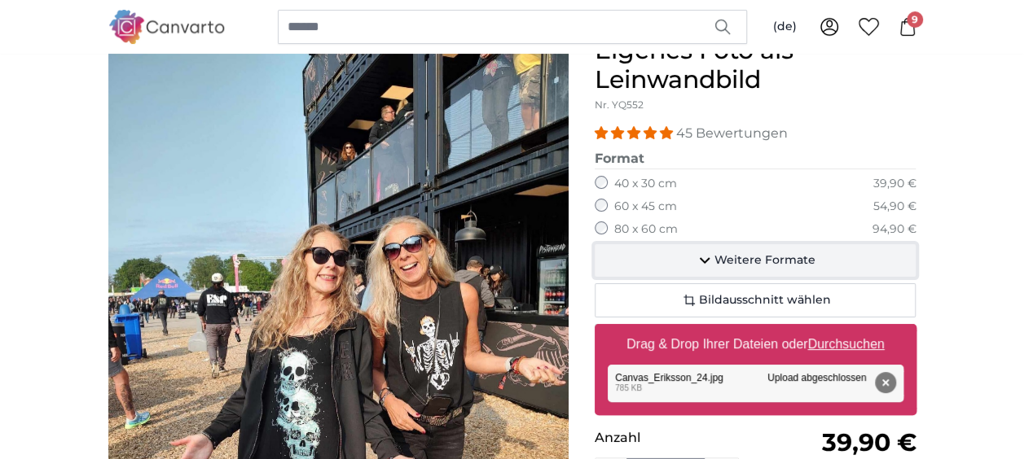
click at [709, 255] on icon "button" at bounding box center [705, 261] width 20 height 20
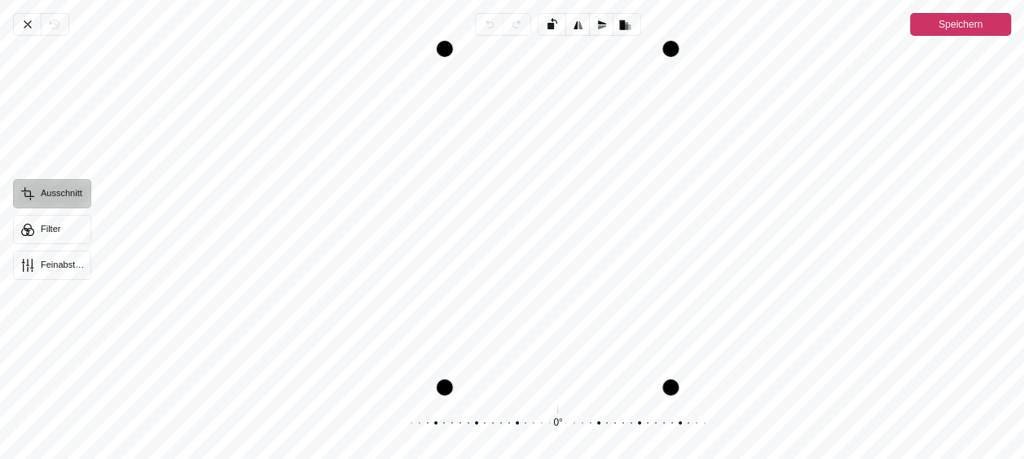
drag, startPoint x: 510, startPoint y: 230, endPoint x: 489, endPoint y: 234, distance: 21.6
click at [489, 234] on div "Pintura" at bounding box center [557, 218] width 906 height 339
click at [42, 226] on button "Filter" at bounding box center [52, 229] width 78 height 29
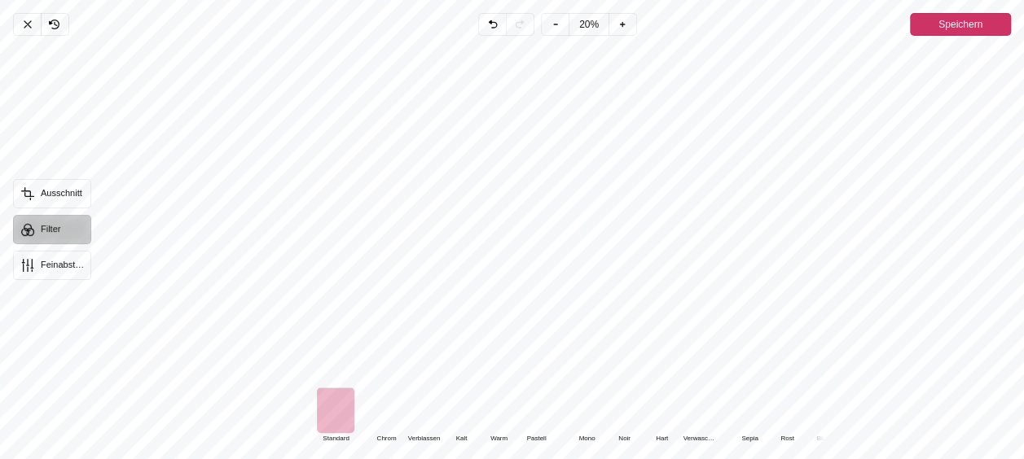
click at [499, 406] on div "Pintura" at bounding box center [498, 411] width 37 height 46
click at [972, 23] on span "Speichern" at bounding box center [960, 25] width 44 height 20
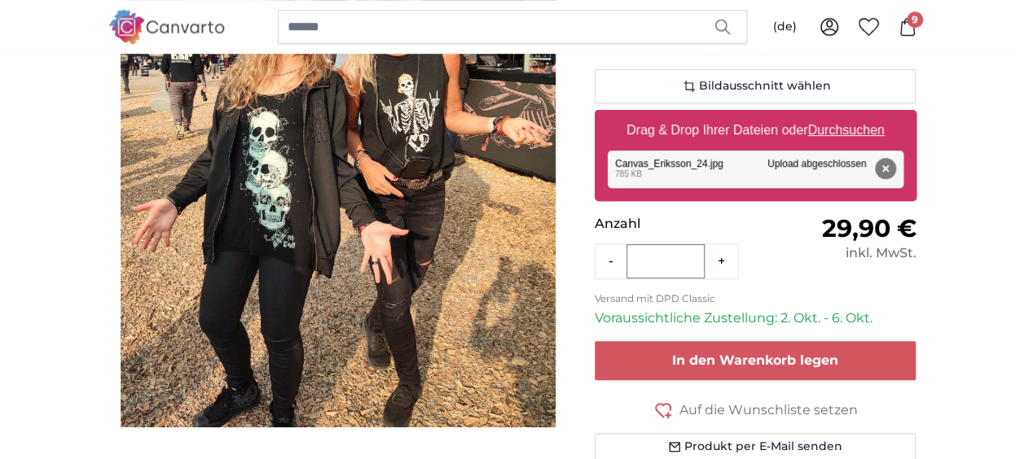
scroll to position [443, 0]
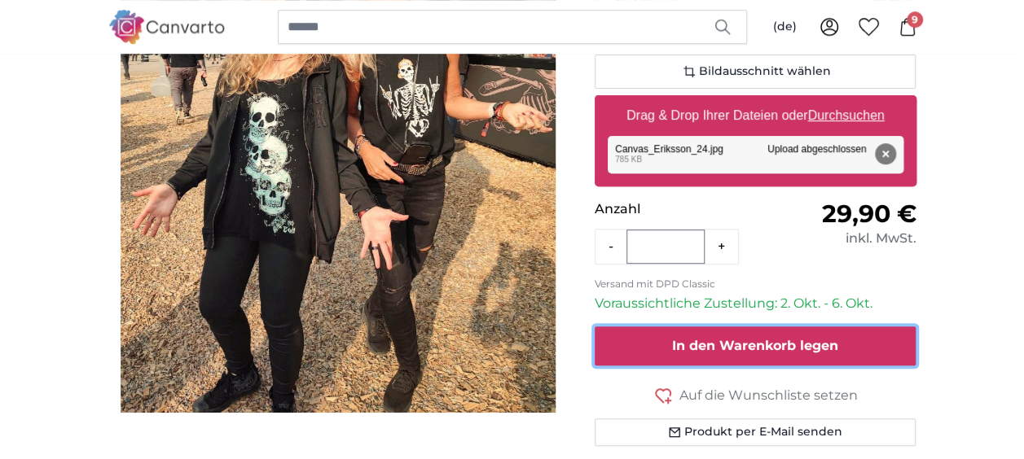
click at [753, 346] on span "In den Warenkorb legen" at bounding box center [755, 345] width 166 height 15
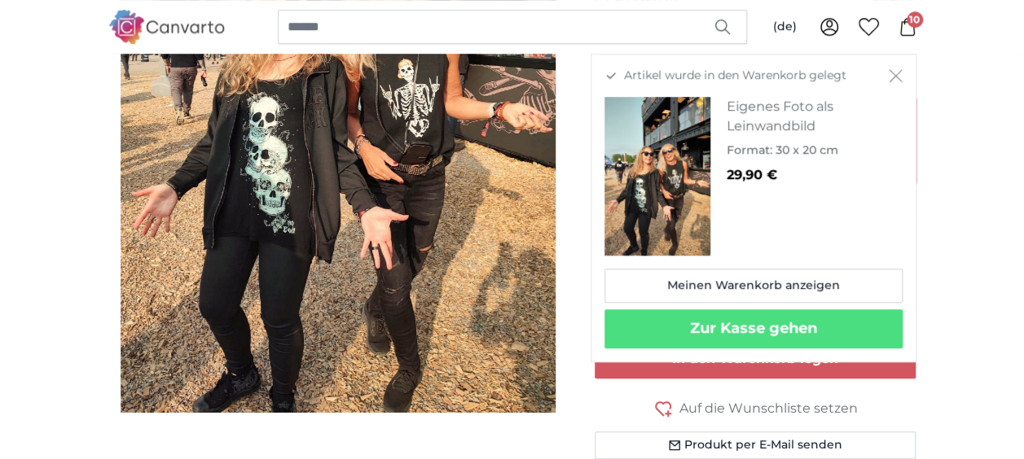
click at [896, 74] on icon "Schließen" at bounding box center [896, 75] width 14 height 13
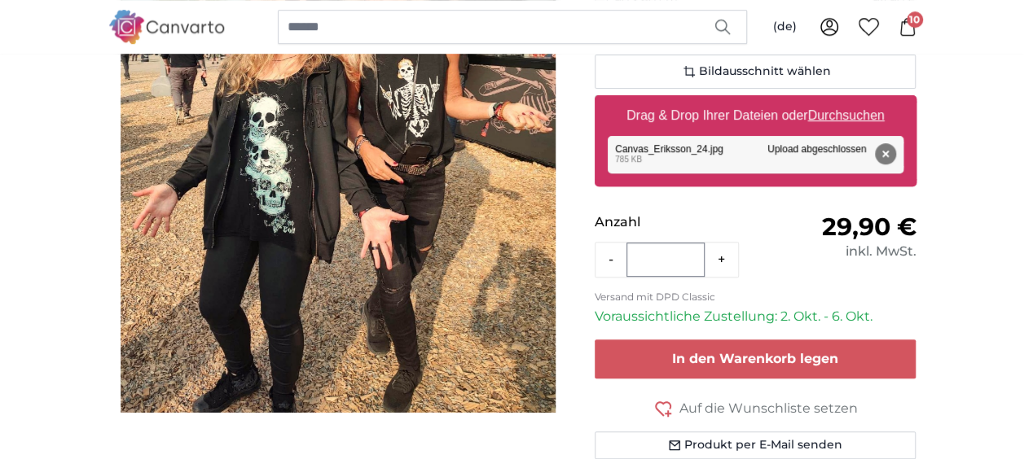
click at [911, 20] on span "10" at bounding box center [914, 19] width 16 height 16
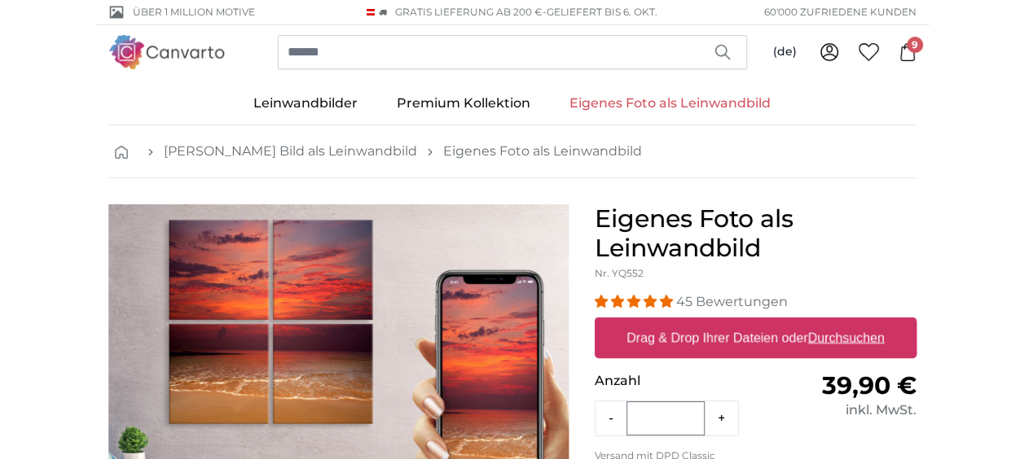
click at [858, 334] on u "Durchsuchen" at bounding box center [845, 338] width 77 height 14
click at [858, 323] on input "Drag & Drop Ihrer Dateien oder Durchsuchen" at bounding box center [756, 320] width 322 height 5
type input "**********"
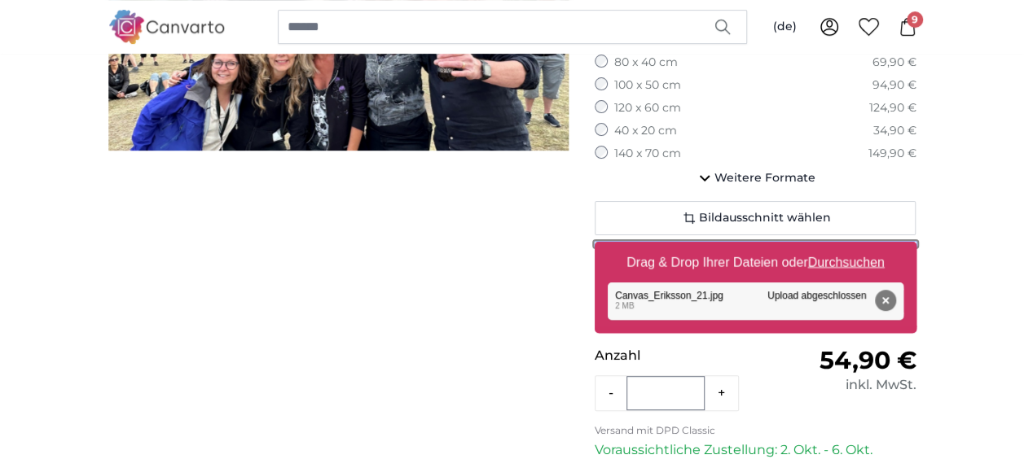
scroll to position [292, 0]
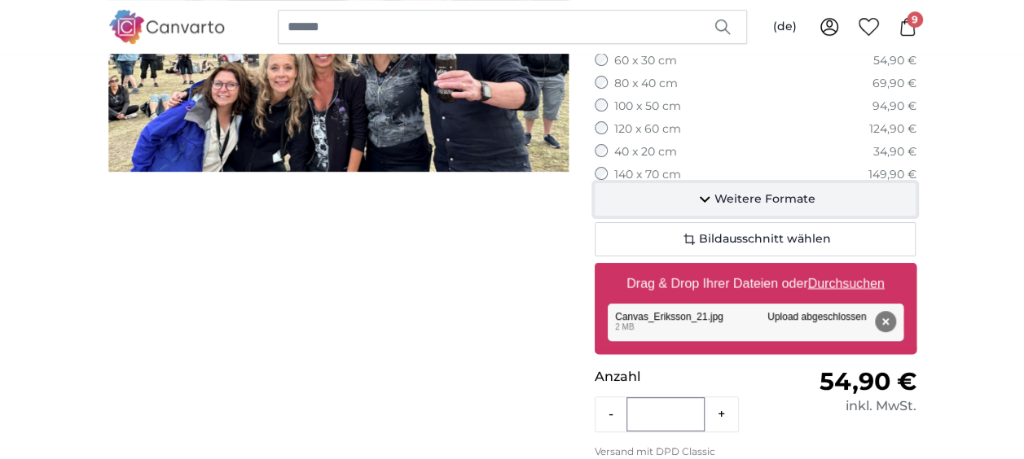
click at [735, 194] on span "Weitere Formate" at bounding box center [764, 199] width 101 height 16
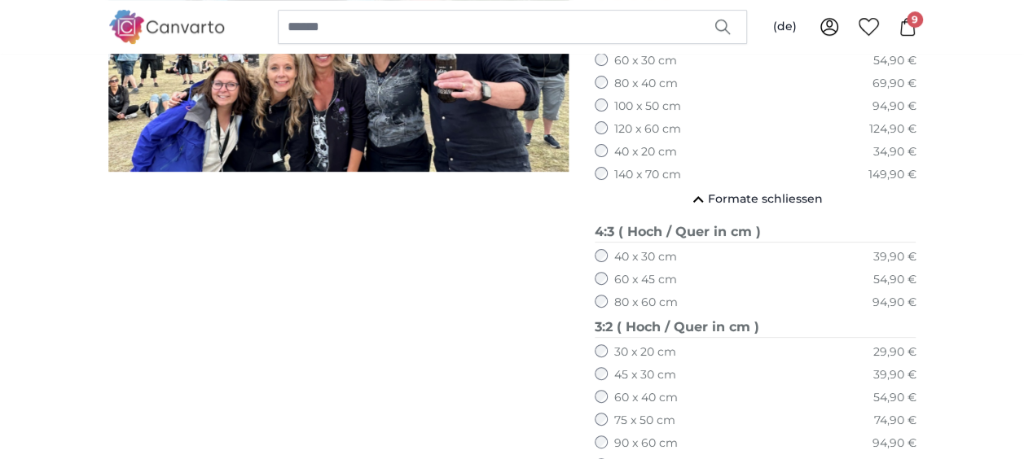
click at [620, 351] on label "30 x 20 cm" at bounding box center [645, 352] width 62 height 16
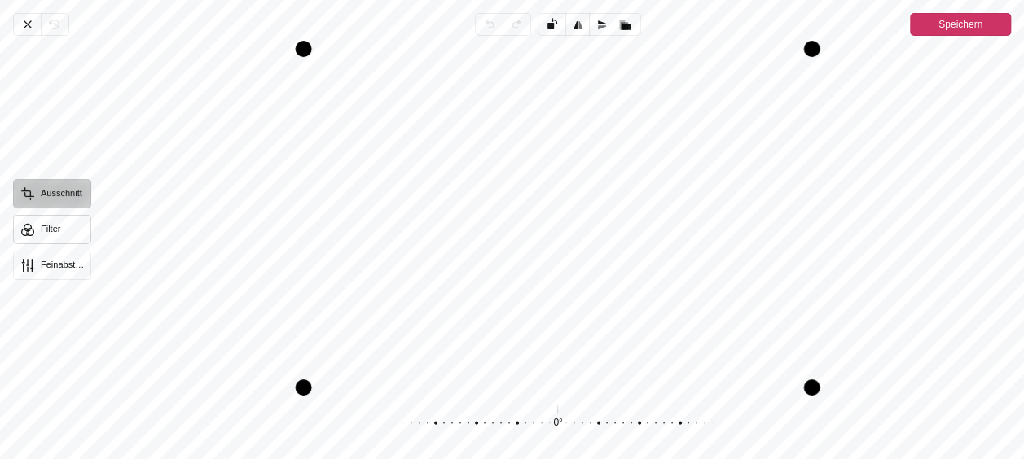
click at [52, 225] on button "Filter" at bounding box center [52, 229] width 78 height 29
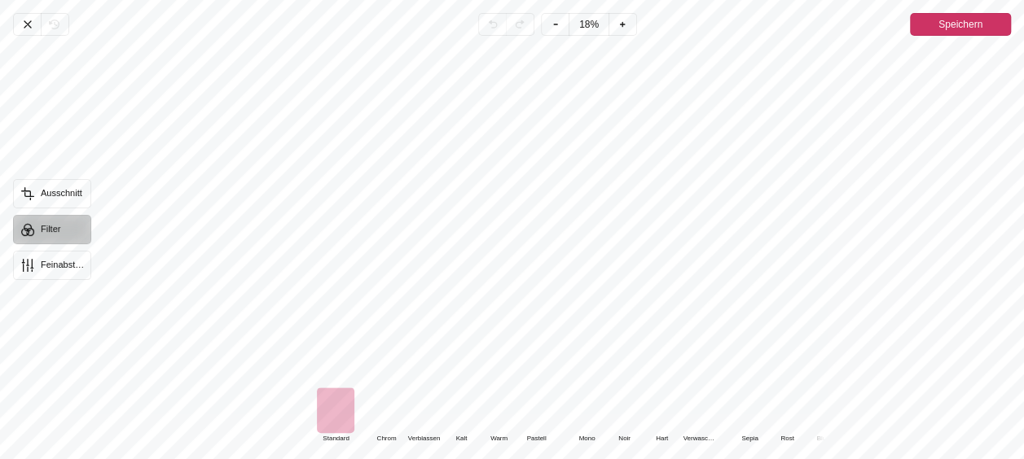
click at [498, 417] on div "Pintura" at bounding box center [498, 411] width 37 height 46
click at [952, 32] on span "Speichern" at bounding box center [960, 25] width 44 height 20
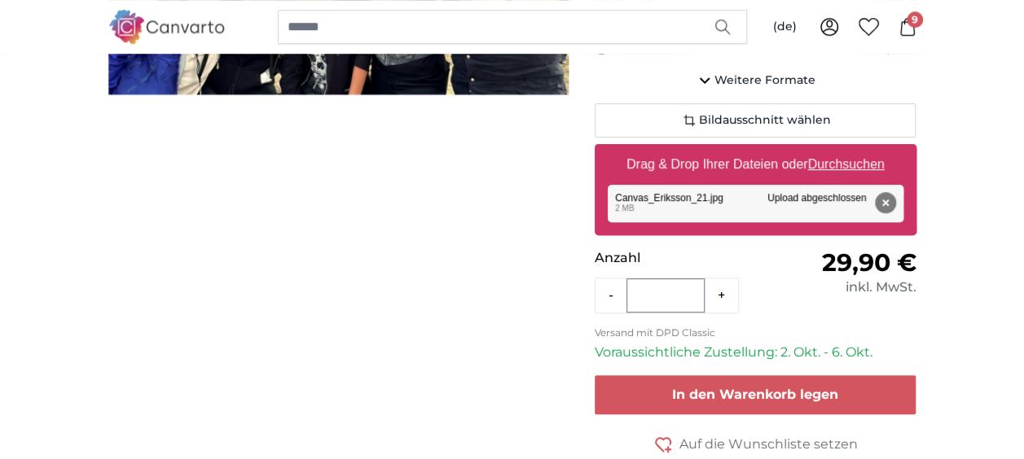
scroll to position [420, 0]
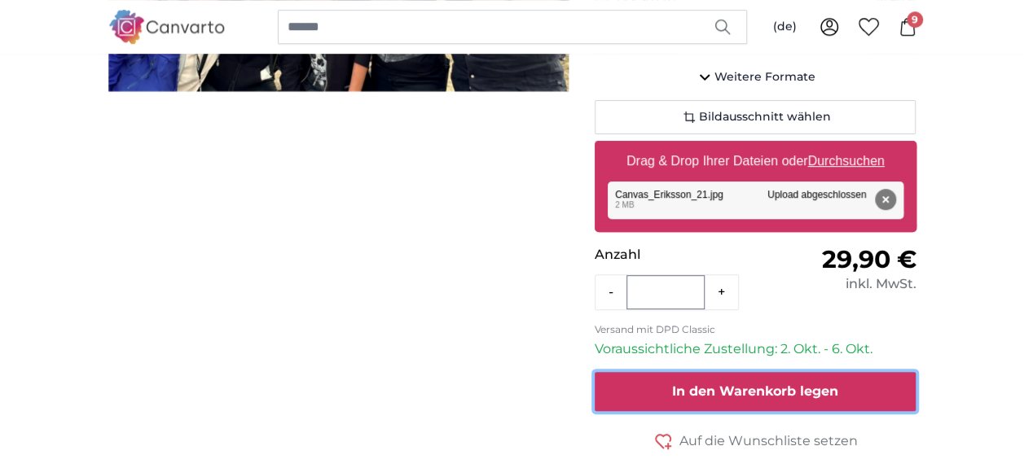
click at [769, 388] on span "In den Warenkorb legen" at bounding box center [755, 391] width 166 height 15
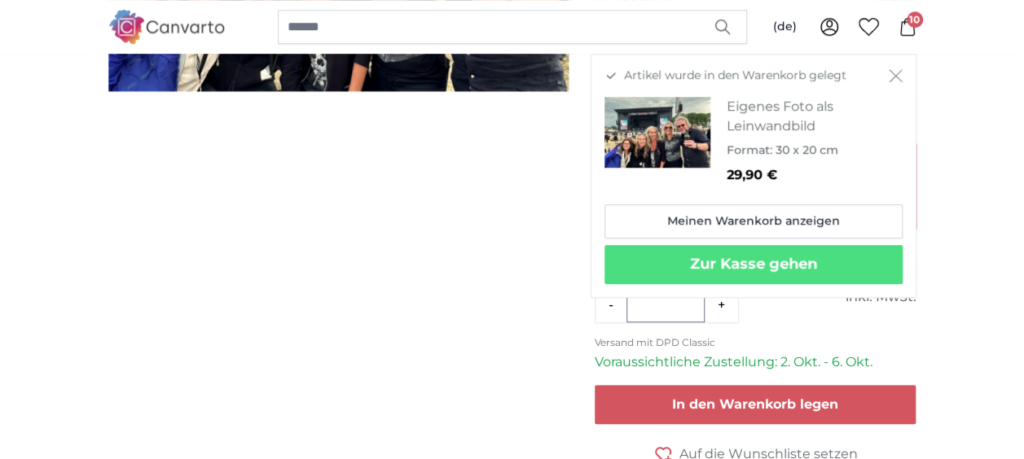
click at [907, 14] on span "10" at bounding box center [914, 19] width 16 height 16
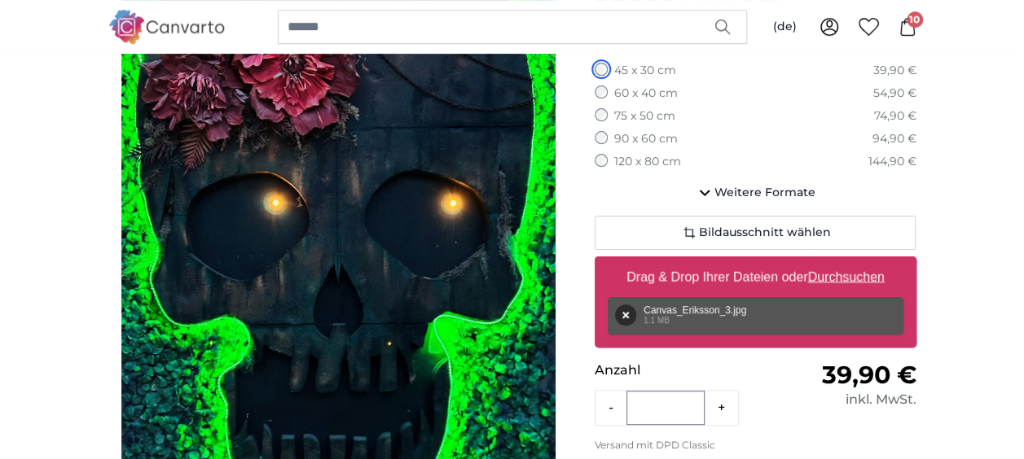
scroll to position [208, 0]
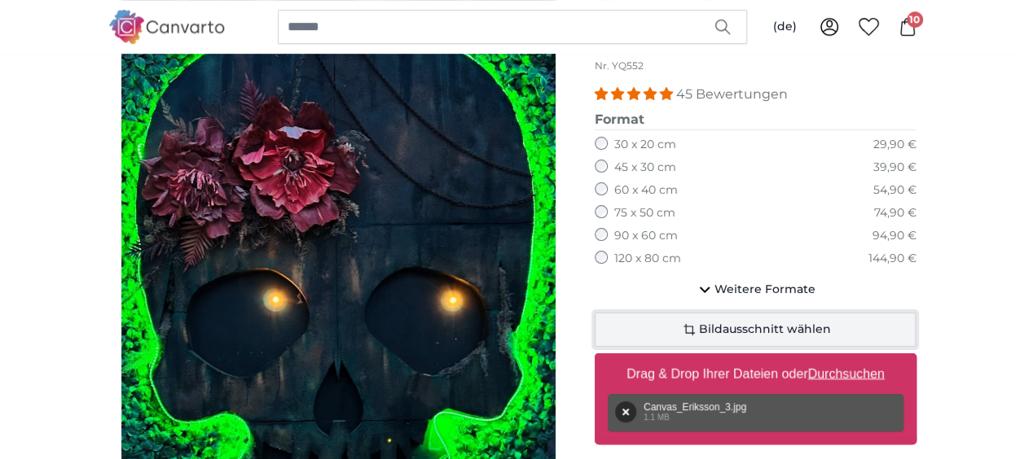
click at [733, 323] on span "Bildausschnitt wählen" at bounding box center [765, 330] width 132 height 16
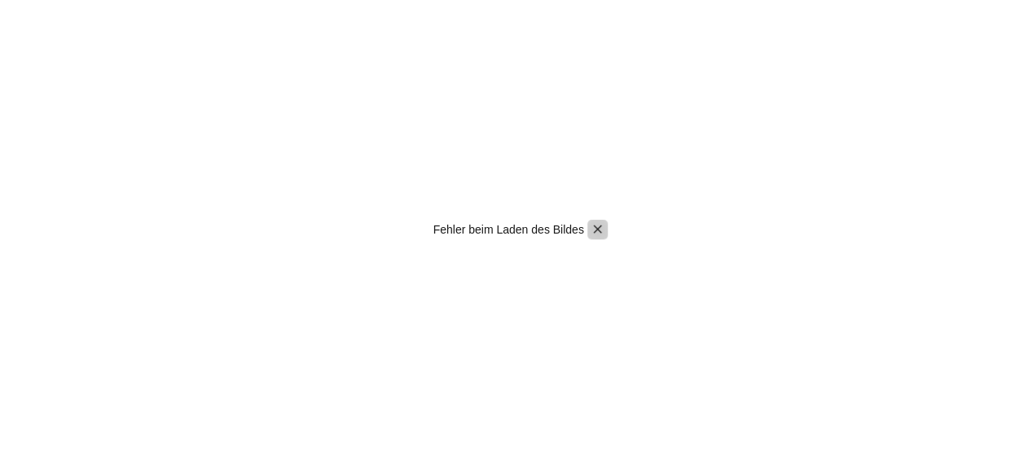
click at [598, 226] on icon "Pintura" at bounding box center [597, 229] width 15 height 15
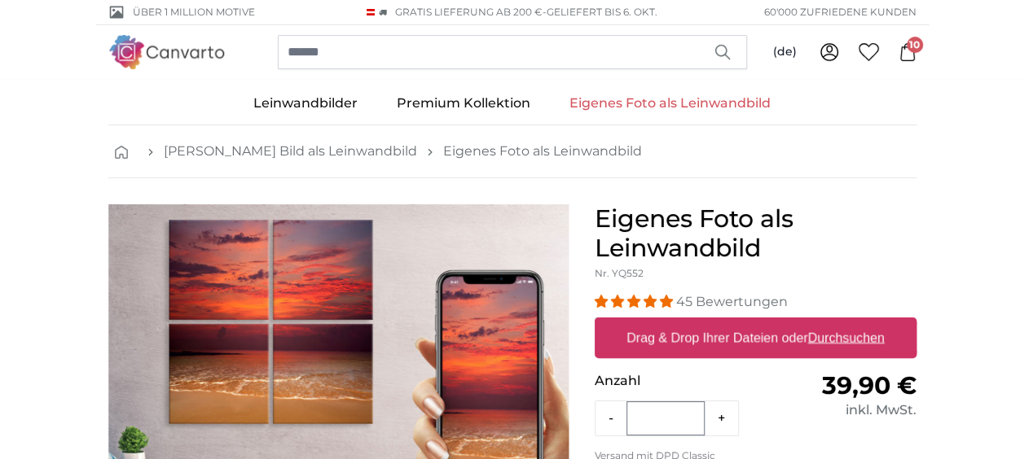
click at [844, 333] on u "Durchsuchen" at bounding box center [845, 338] width 77 height 14
click at [844, 323] on input "Drag & Drop Ihrer Dateien oder Durchsuchen" at bounding box center [756, 320] width 322 height 5
type input "**********"
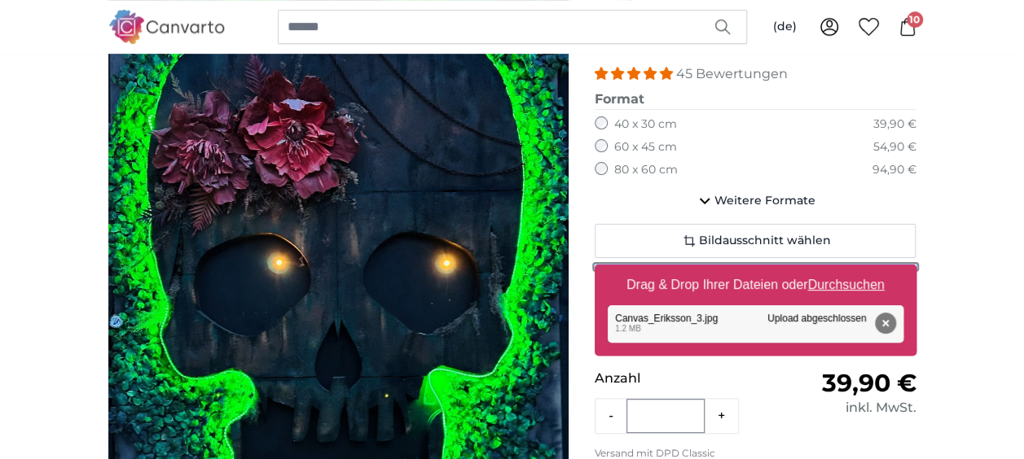
scroll to position [232, 0]
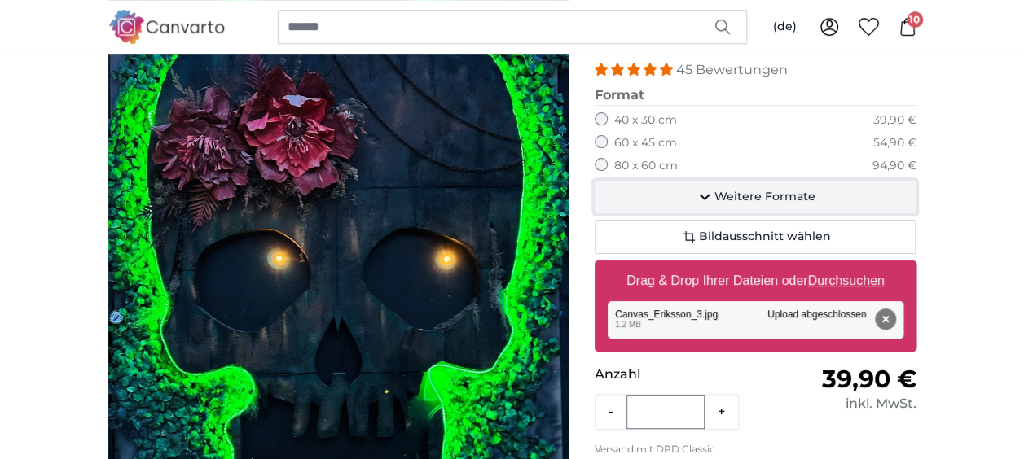
click at [724, 197] on span "Weitere Formate" at bounding box center [764, 197] width 101 height 16
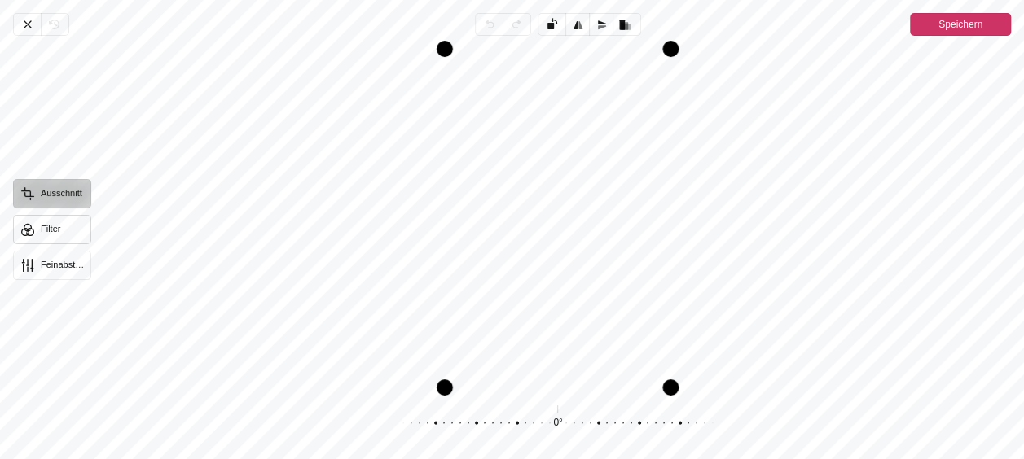
click at [41, 226] on button "Filter" at bounding box center [52, 229] width 78 height 29
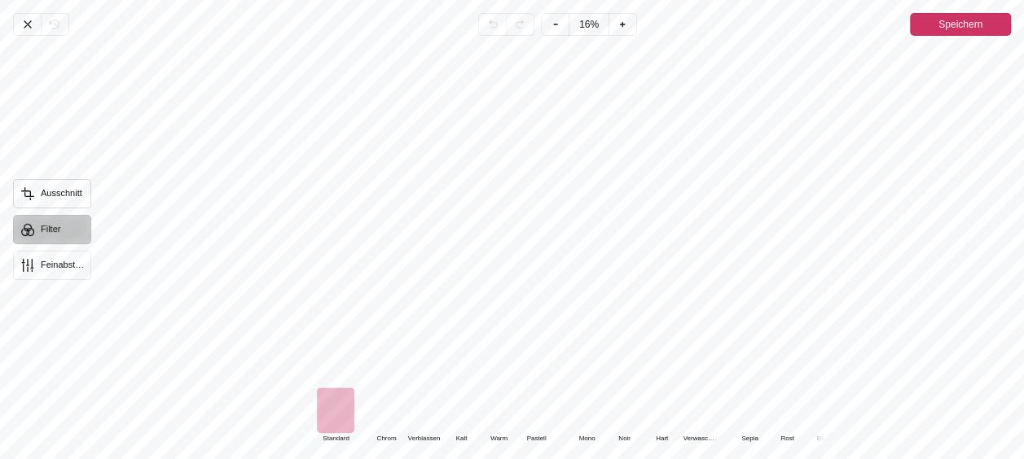
click at [57, 193] on button "Ausschnitt" at bounding box center [52, 193] width 78 height 29
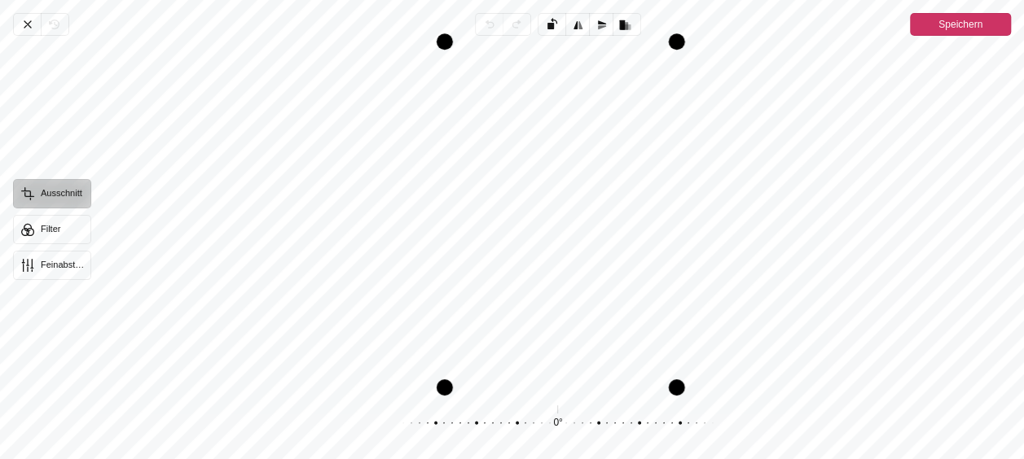
drag, startPoint x: 671, startPoint y: 50, endPoint x: 756, endPoint y: 35, distance: 86.1
click at [756, 35] on div "Abbrechen Rückgängig Zurücknehmen Erneut durchführen Links drehen Horizontal sp…" at bounding box center [512, 229] width 1024 height 459
drag, startPoint x: 453, startPoint y: 272, endPoint x: 457, endPoint y: 263, distance: 9.8
click at [457, 263] on div "Pintura" at bounding box center [557, 218] width 906 height 339
click at [527, 251] on div "Pintura" at bounding box center [557, 218] width 906 height 339
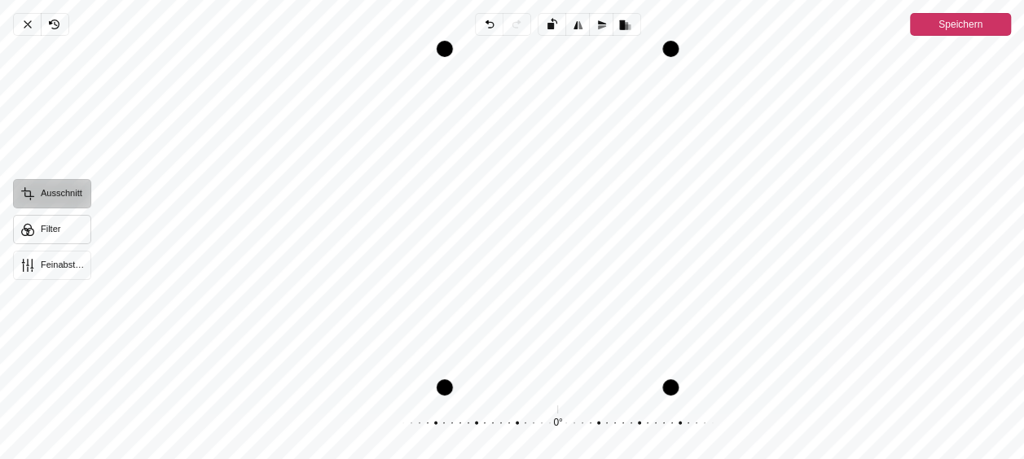
click at [51, 225] on button "Filter" at bounding box center [52, 229] width 78 height 29
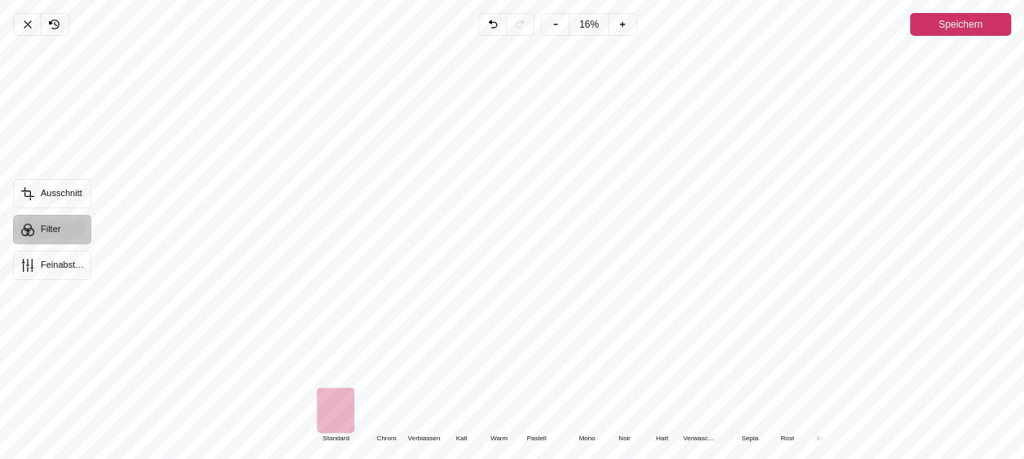
click at [386, 420] on div "Pintura" at bounding box center [385, 411] width 37 height 46
click at [425, 419] on div "Pintura" at bounding box center [423, 411] width 37 height 46
click at [454, 419] on div "Pintura" at bounding box center [460, 411] width 37 height 46
click at [500, 412] on div "Pintura" at bounding box center [498, 411] width 37 height 46
click at [536, 412] on div "Pintura" at bounding box center [535, 411] width 37 height 46
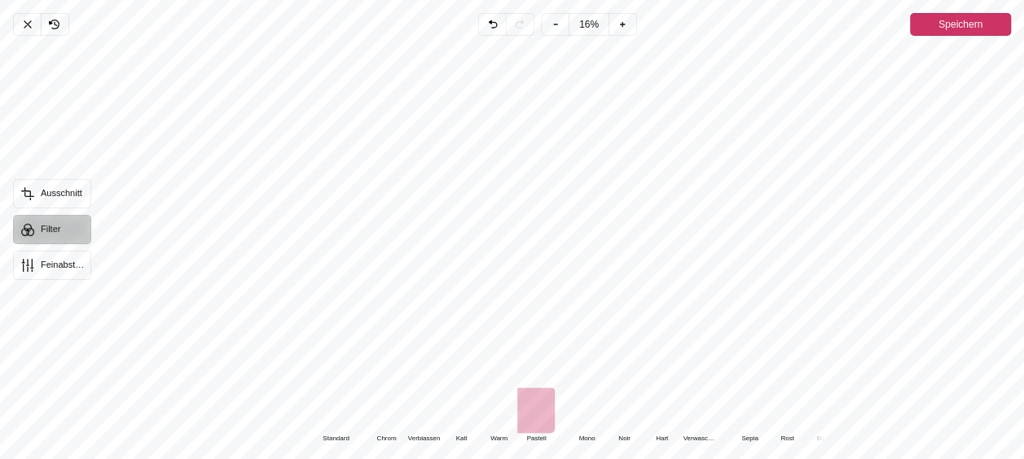
click at [591, 412] on div "Pintura" at bounding box center [586, 411] width 37 height 46
click at [329, 405] on div "Pintura" at bounding box center [335, 411] width 37 height 46
click at [500, 410] on div "Pintura" at bounding box center [498, 411] width 37 height 46
click at [331, 419] on div "Pintura" at bounding box center [335, 411] width 37 height 46
click at [463, 405] on div "Pintura" at bounding box center [460, 411] width 37 height 46
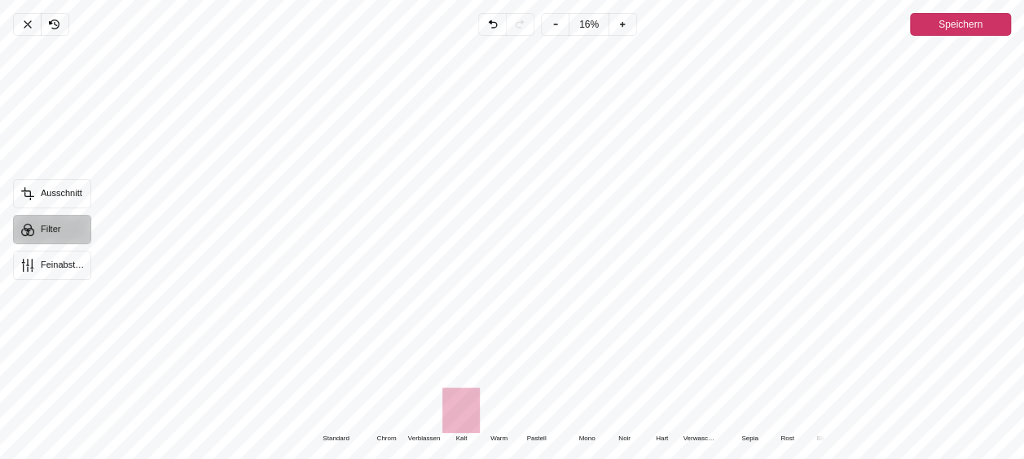
click at [498, 410] on div "Pintura" at bounding box center [498, 411] width 37 height 46
click at [336, 409] on div "Pintura" at bounding box center [335, 411] width 37 height 46
click at [497, 406] on div "Pintura" at bounding box center [498, 411] width 37 height 46
click at [947, 26] on span "Speichern" at bounding box center [960, 25] width 44 height 20
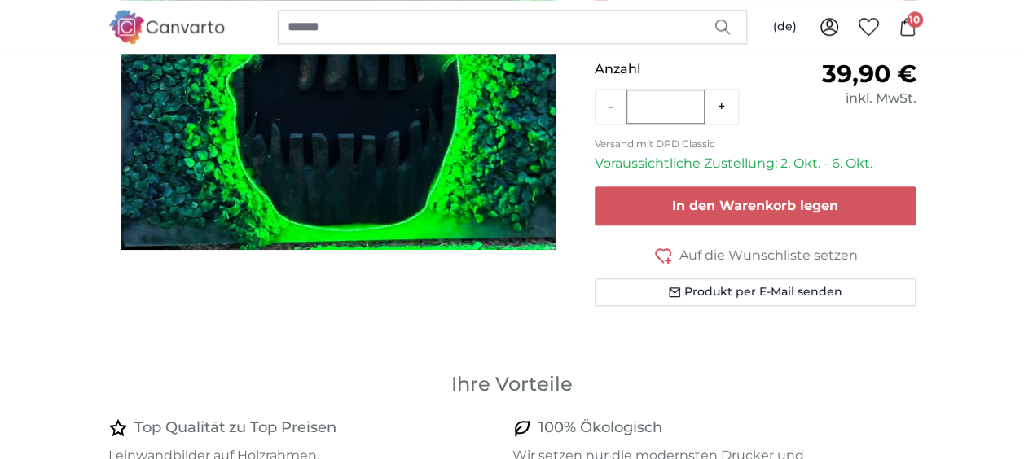
scroll to position [621, 0]
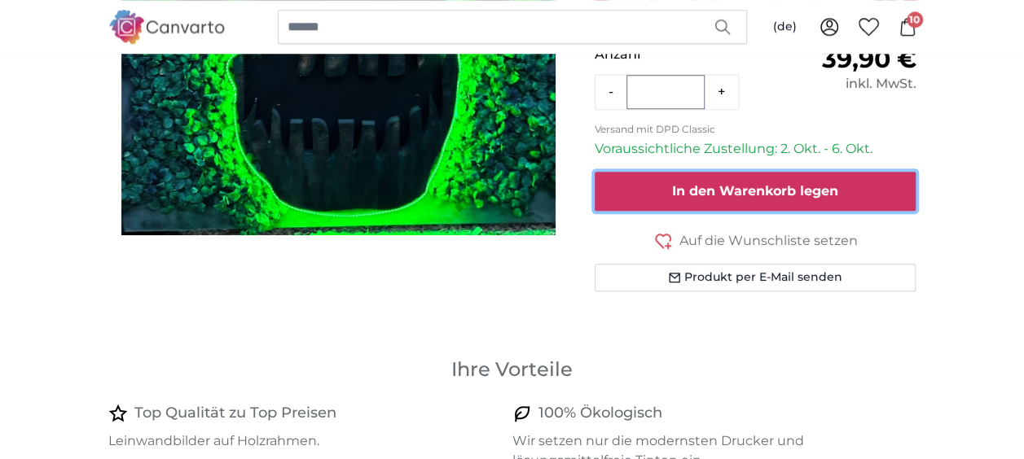
click at [791, 184] on span "In den Warenkorb legen" at bounding box center [755, 190] width 166 height 15
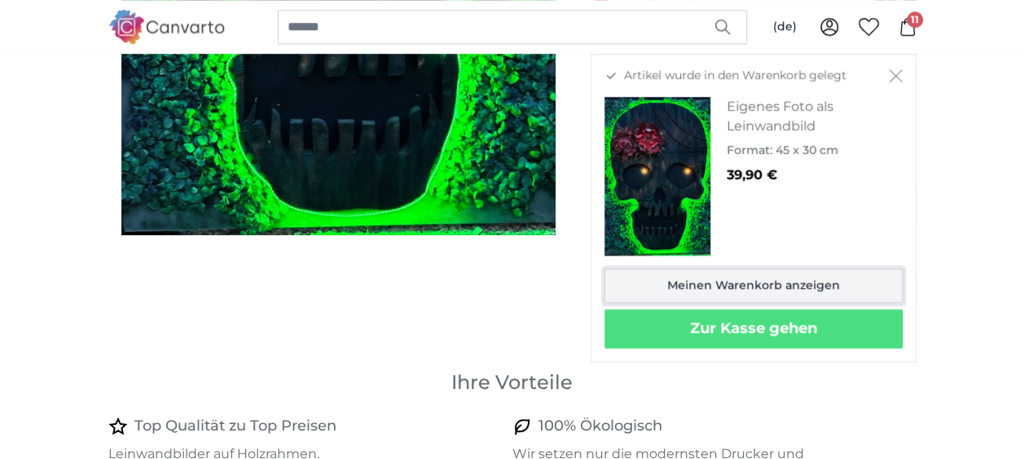
click at [781, 283] on link "Meinen Warenkorb anzeigen" at bounding box center [753, 286] width 298 height 34
